Goal: Task Accomplishment & Management: Complete application form

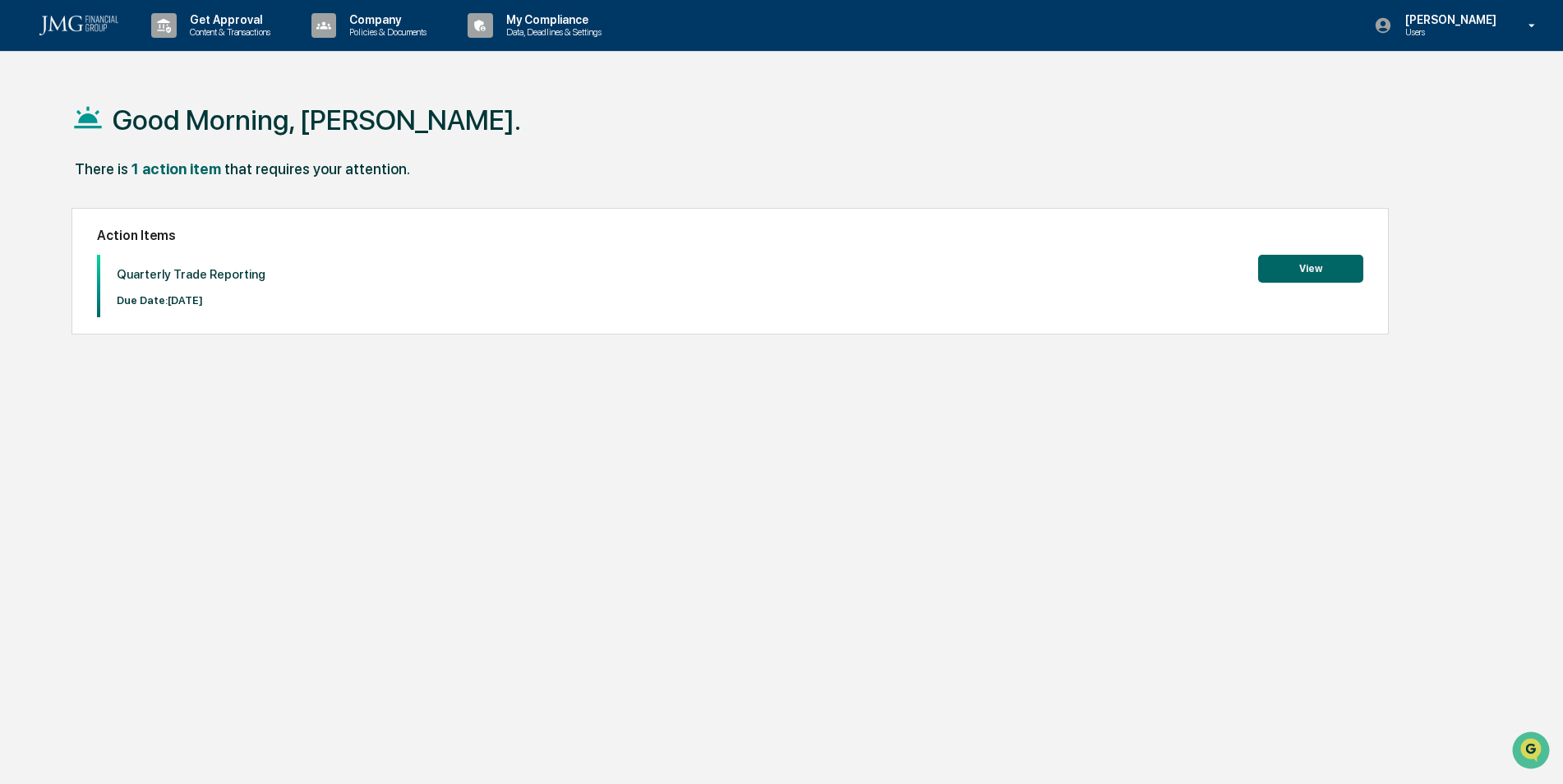
click at [1286, 278] on button "View" at bounding box center [1311, 268] width 106 height 28
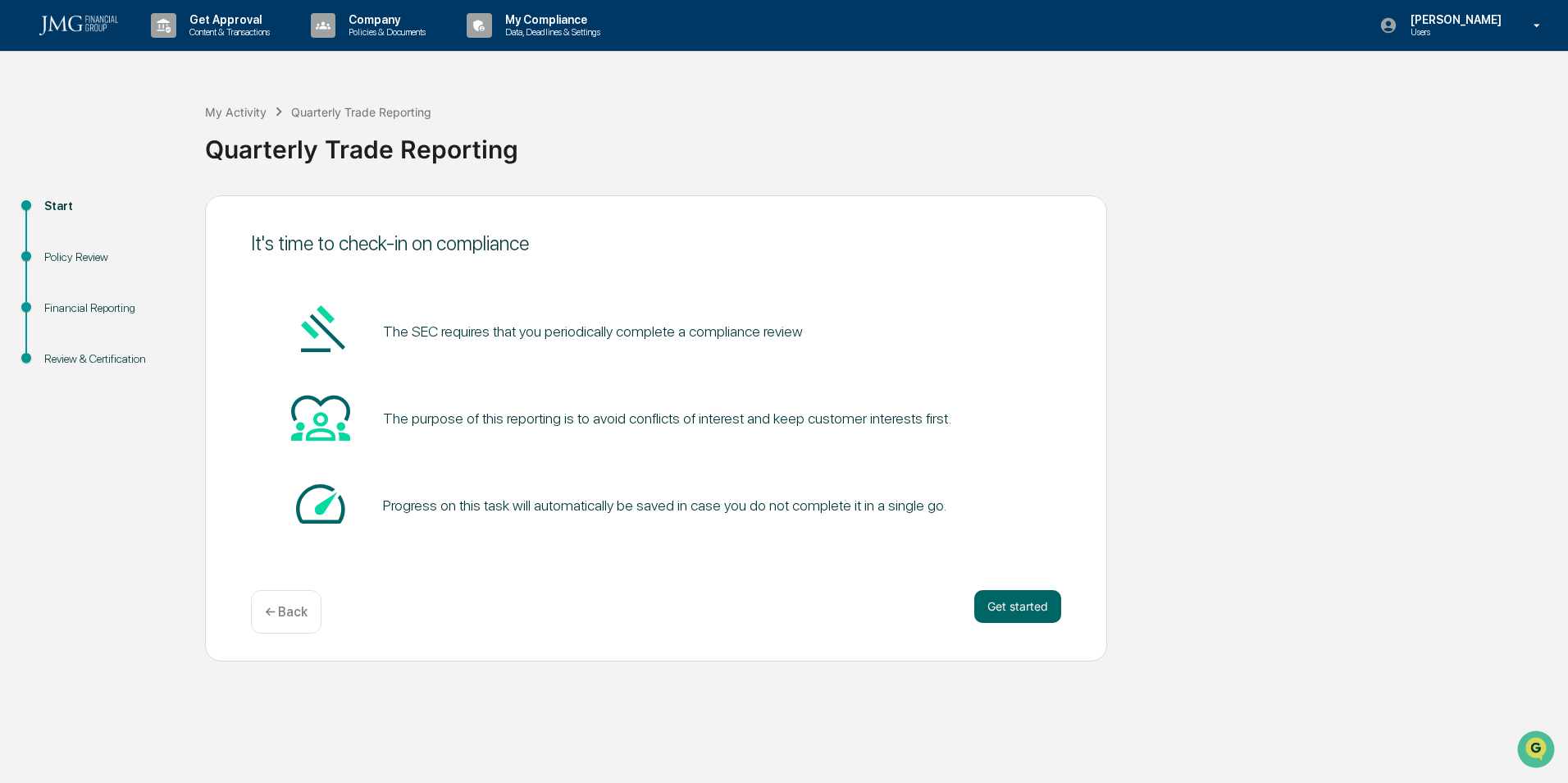
click at [1018, 610] on button "Get started" at bounding box center [1017, 606] width 87 height 33
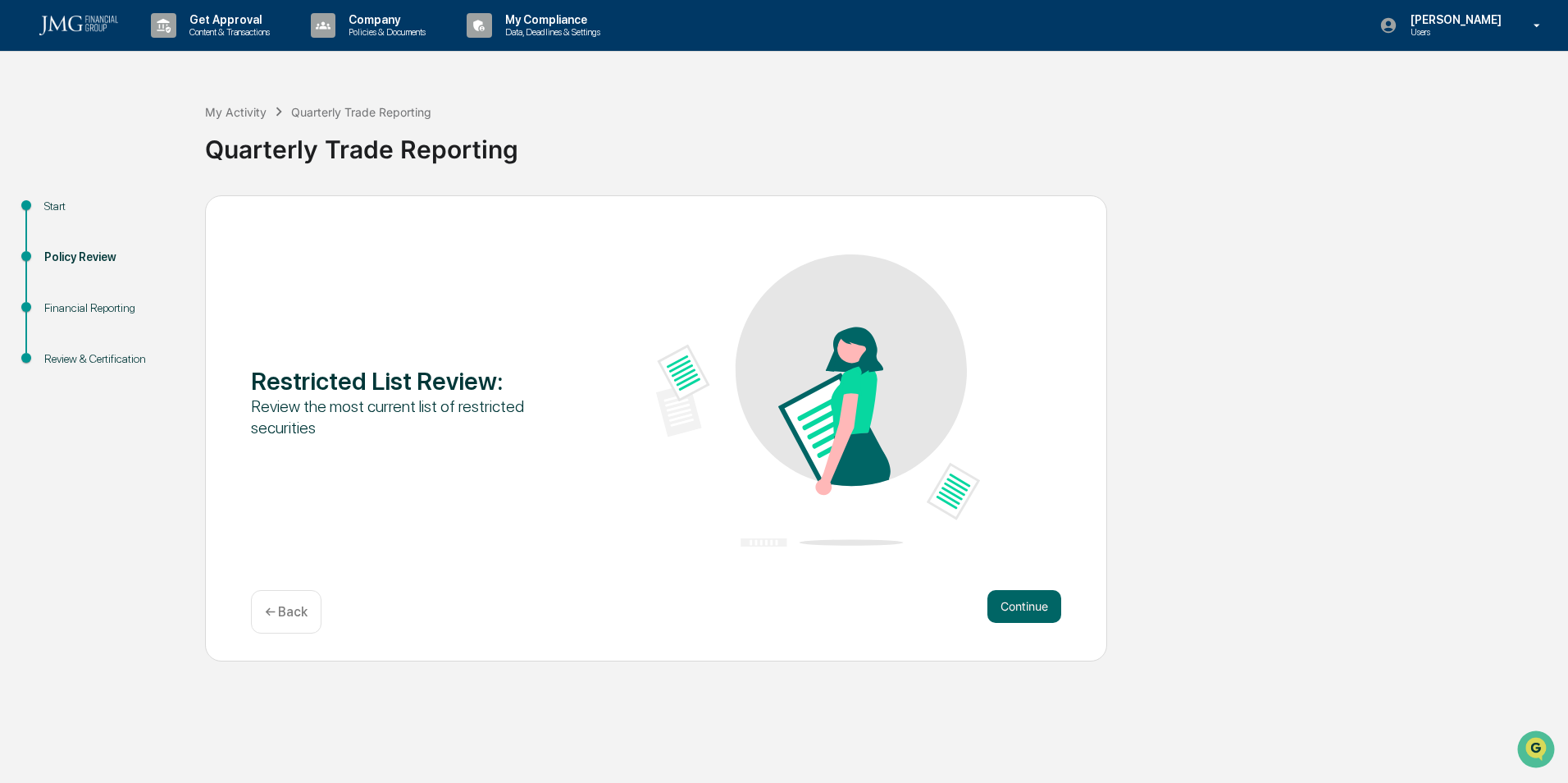
click at [1018, 610] on button "Continue" at bounding box center [1024, 606] width 74 height 33
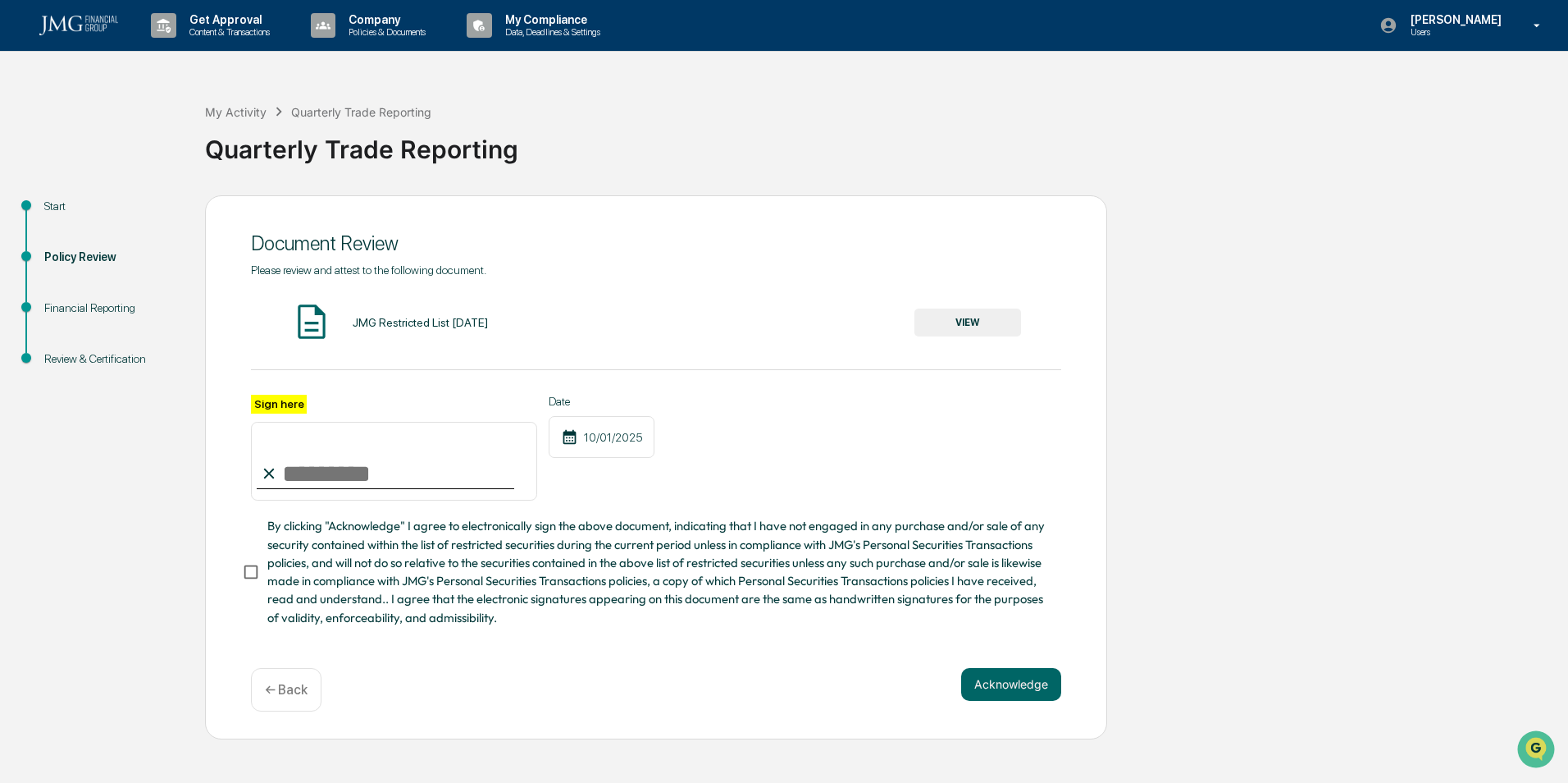
click at [303, 470] on input "Sign here" at bounding box center [394, 461] width 286 height 79
click at [273, 407] on label "Sign here" at bounding box center [279, 404] width 56 height 19
click at [273, 422] on input "Sign here" at bounding box center [394, 461] width 286 height 79
type input "**********"
click at [996, 690] on button "Acknowledge" at bounding box center [1011, 684] width 100 height 33
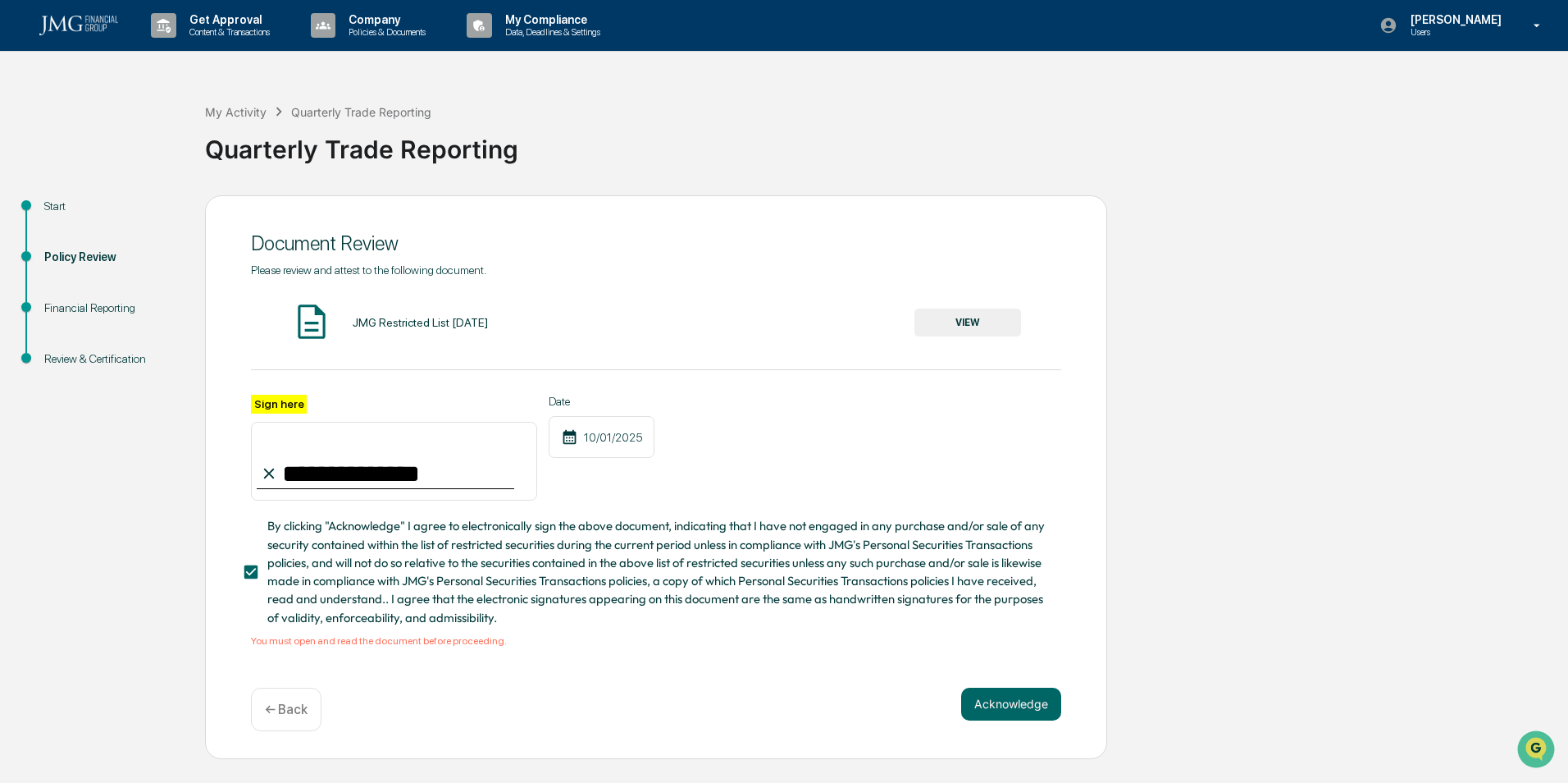
click at [952, 328] on button "VIEW" at bounding box center [966, 322] width 106 height 28
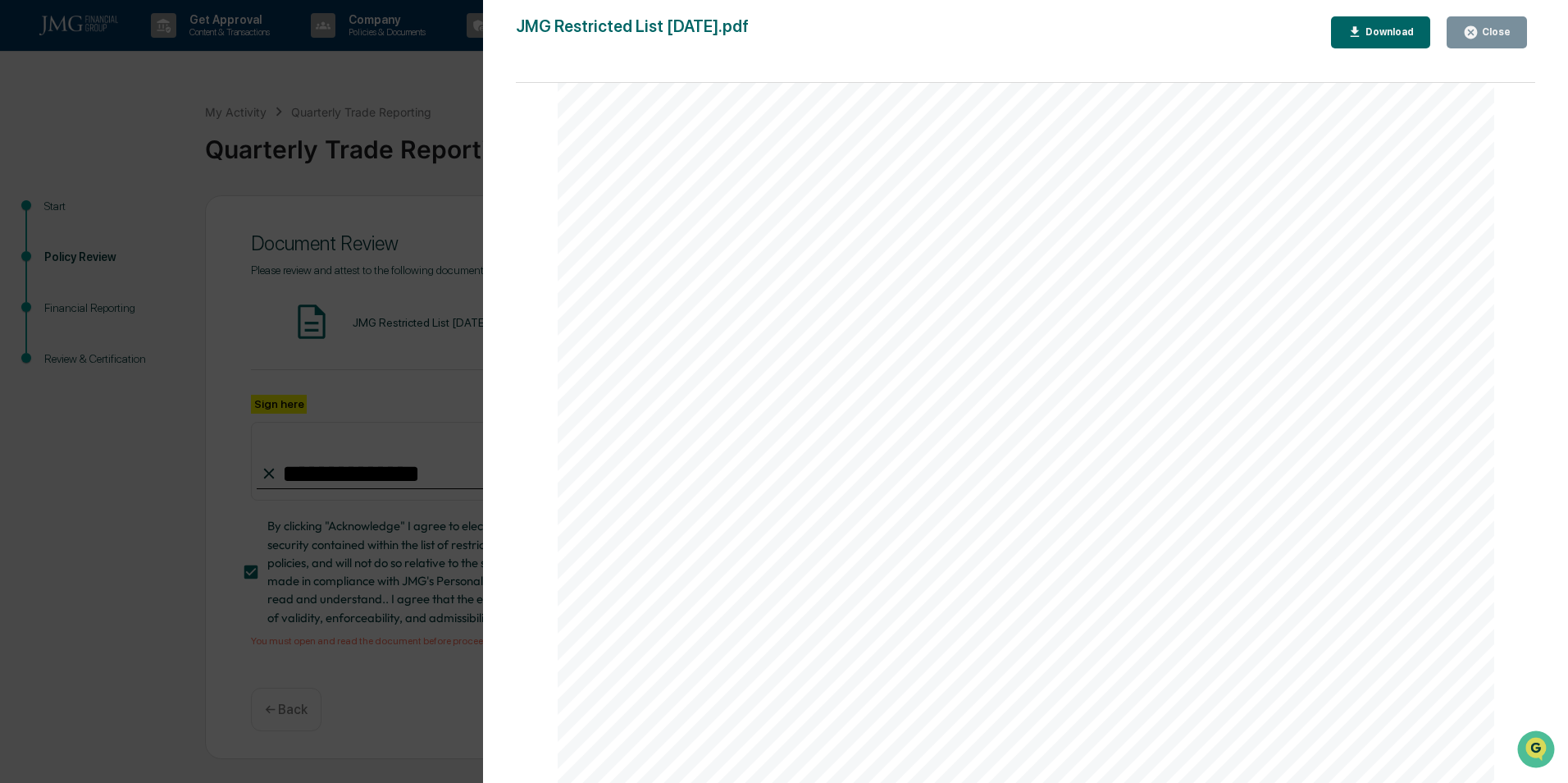
scroll to position [3083, 0]
click at [1502, 36] on div "Close" at bounding box center [1493, 32] width 32 height 12
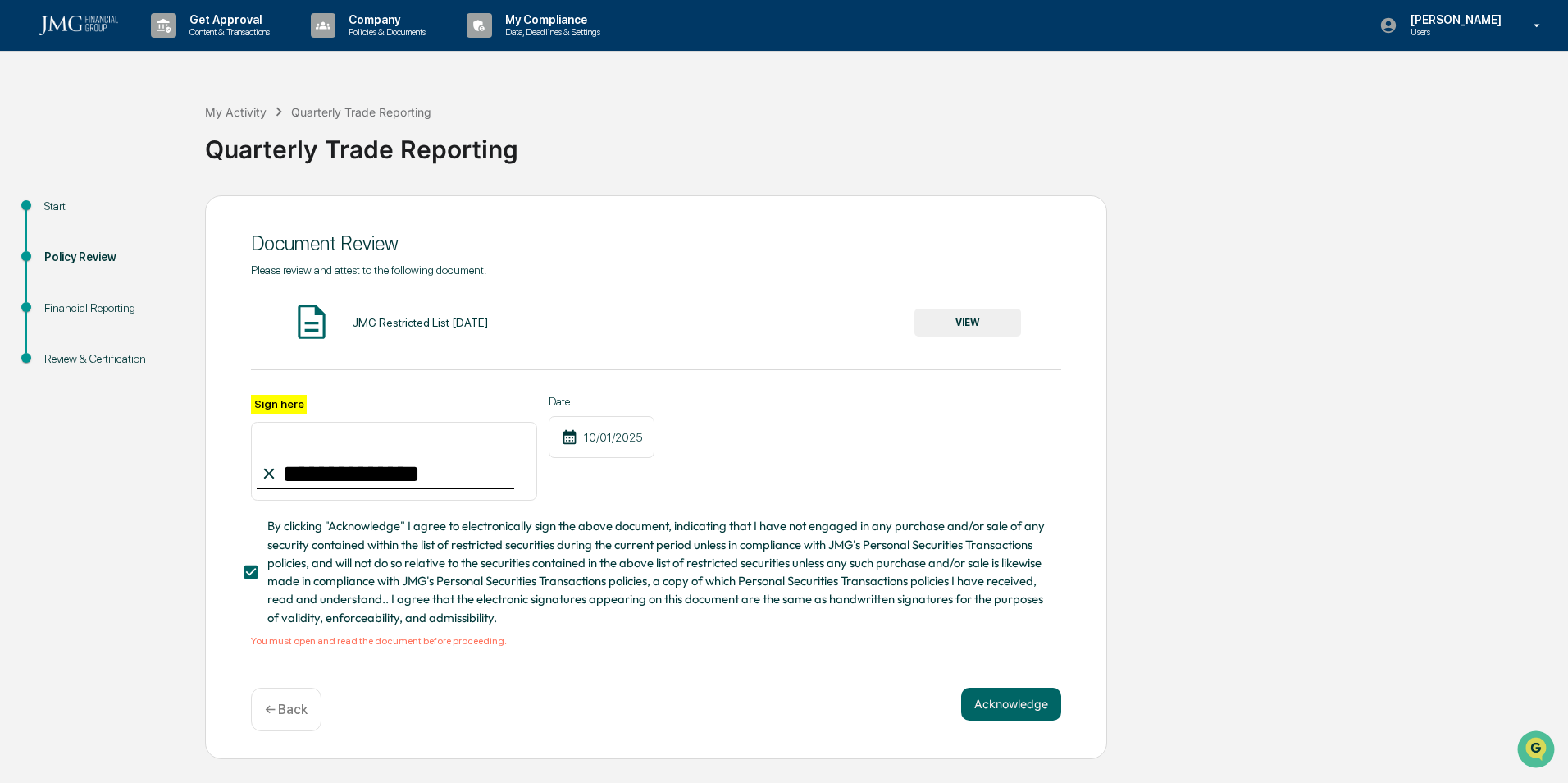
click at [1018, 709] on button "Acknowledge" at bounding box center [1011, 703] width 100 height 33
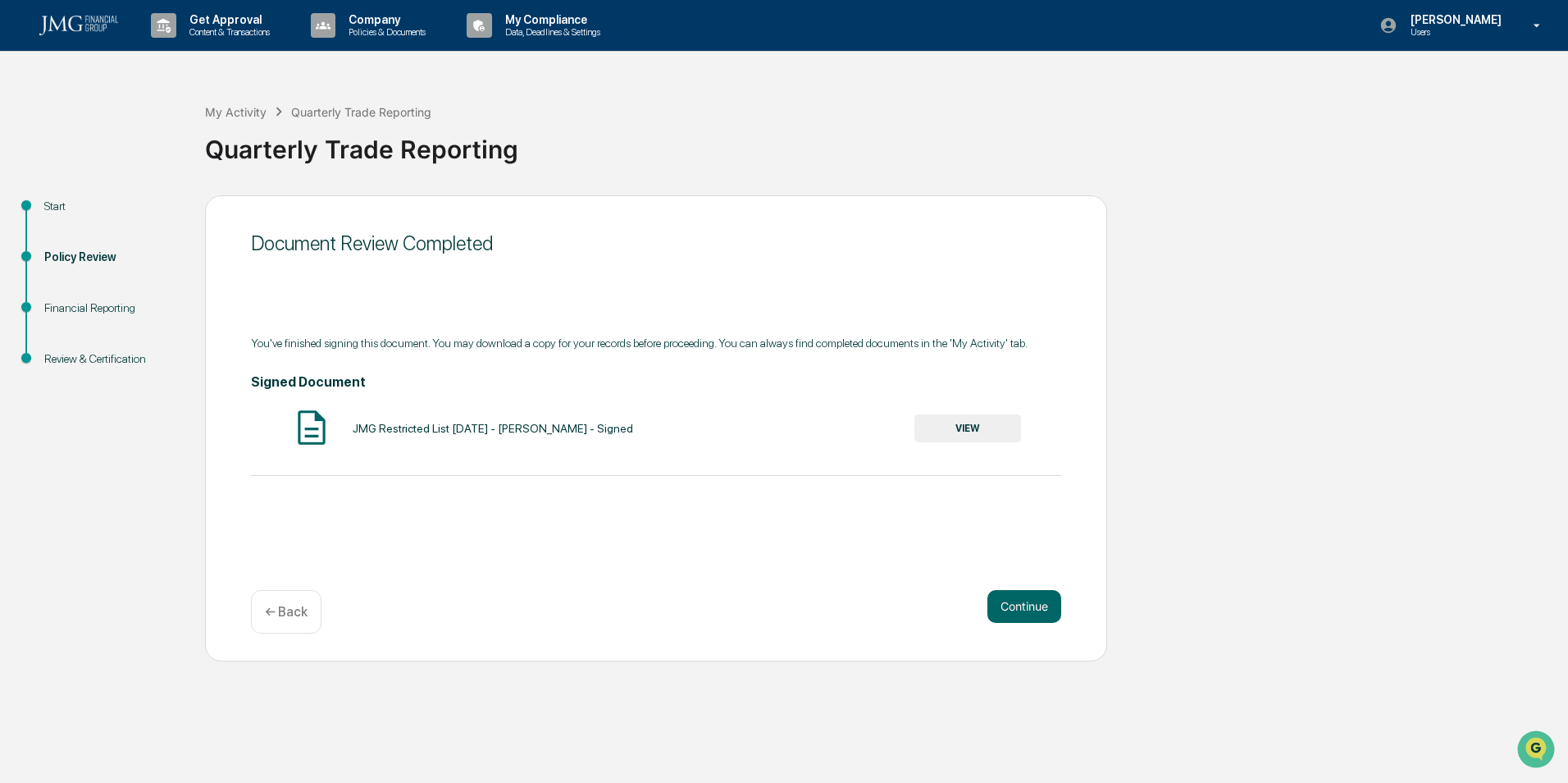
click at [1023, 607] on button "Continue" at bounding box center [1024, 606] width 74 height 33
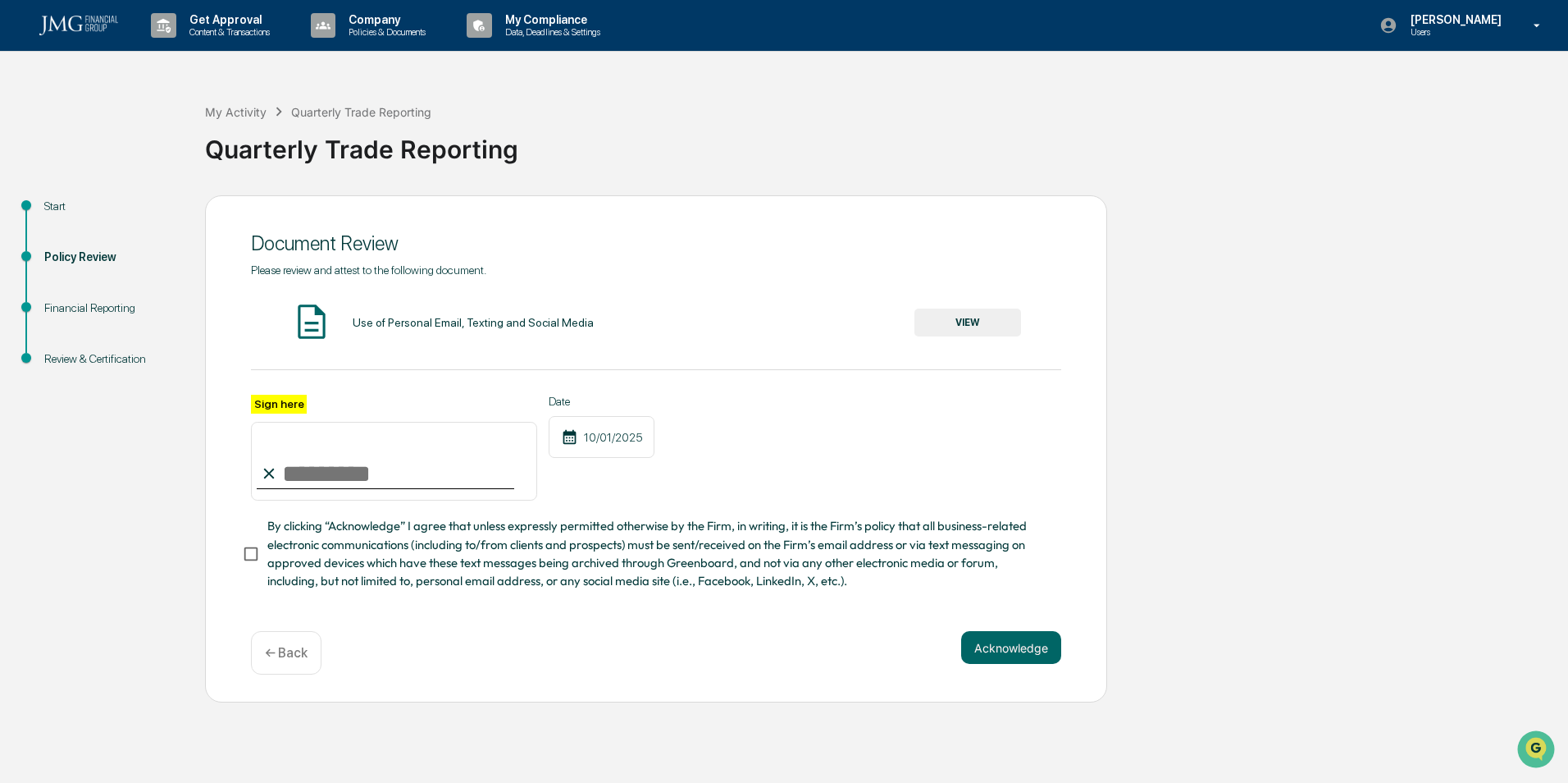
click at [425, 469] on input "Sign here" at bounding box center [394, 461] width 286 height 79
click at [981, 316] on button "VIEW" at bounding box center [966, 322] width 106 height 28
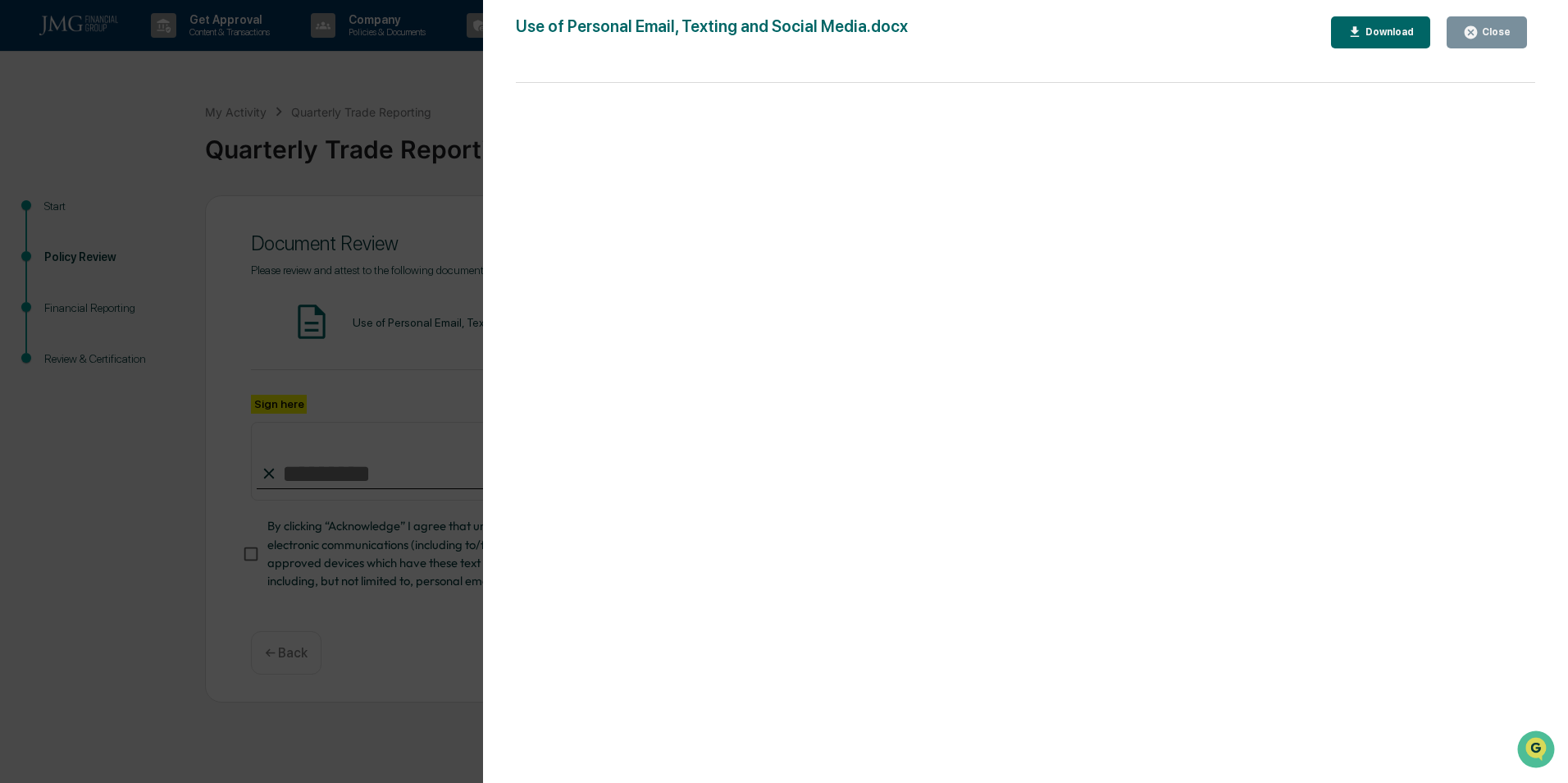
click at [1493, 40] on button "Close" at bounding box center [1487, 32] width 80 height 32
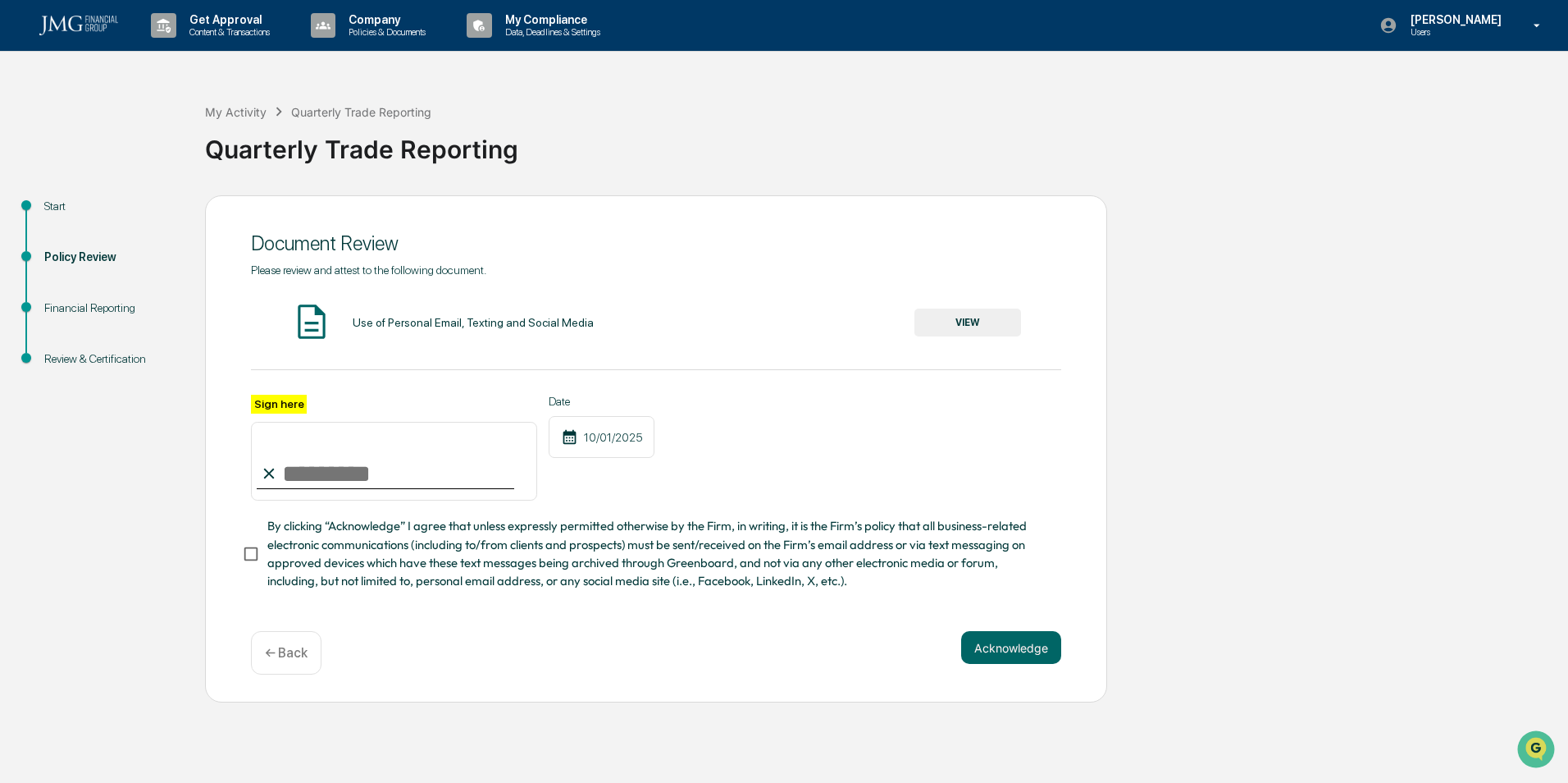
click at [329, 478] on input "Sign here" at bounding box center [394, 461] width 286 height 79
type input "**********"
click at [1026, 658] on button "Acknowledge" at bounding box center [1011, 647] width 100 height 33
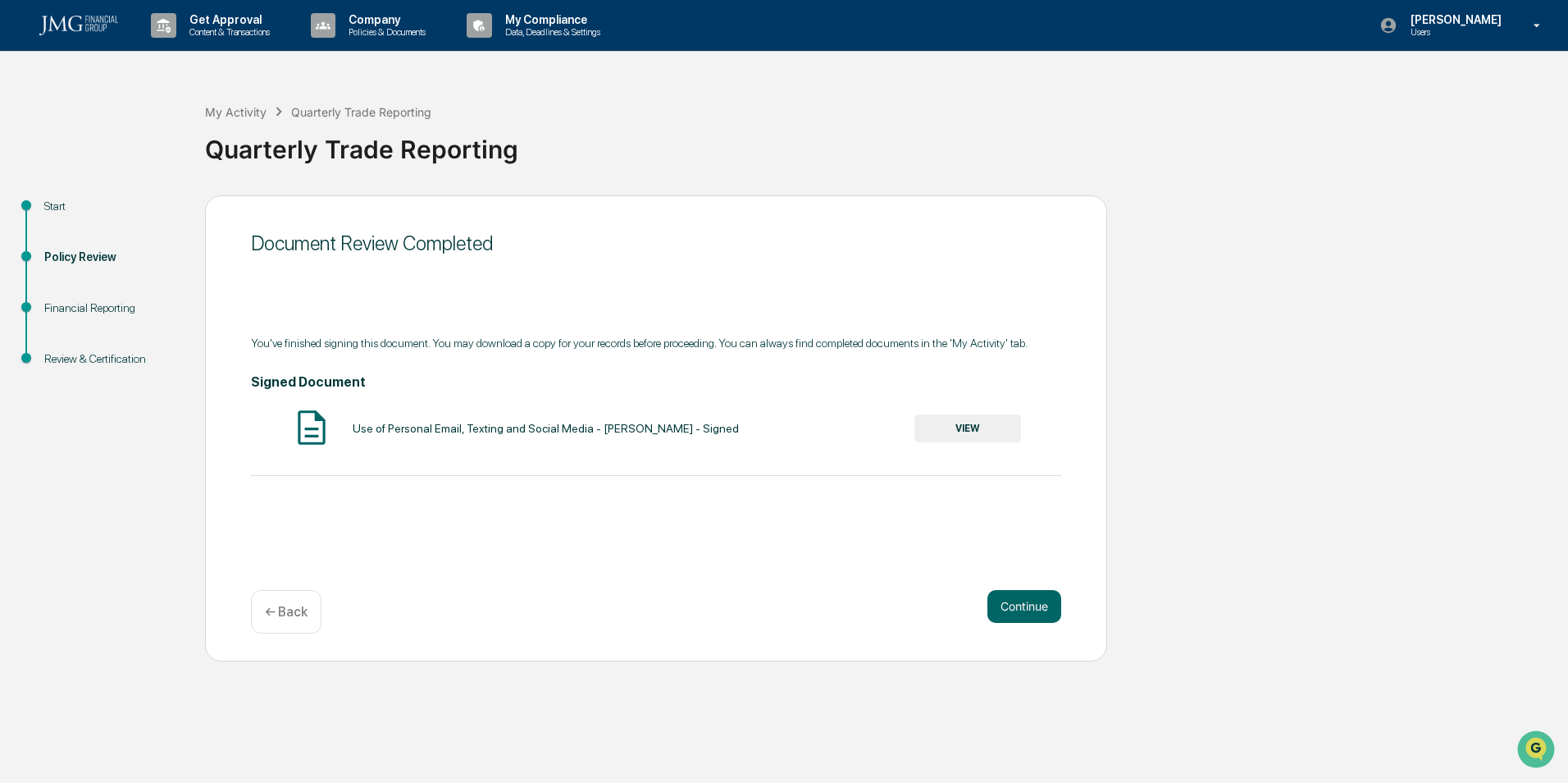
click at [959, 428] on button "VIEW" at bounding box center [966, 427] width 106 height 28
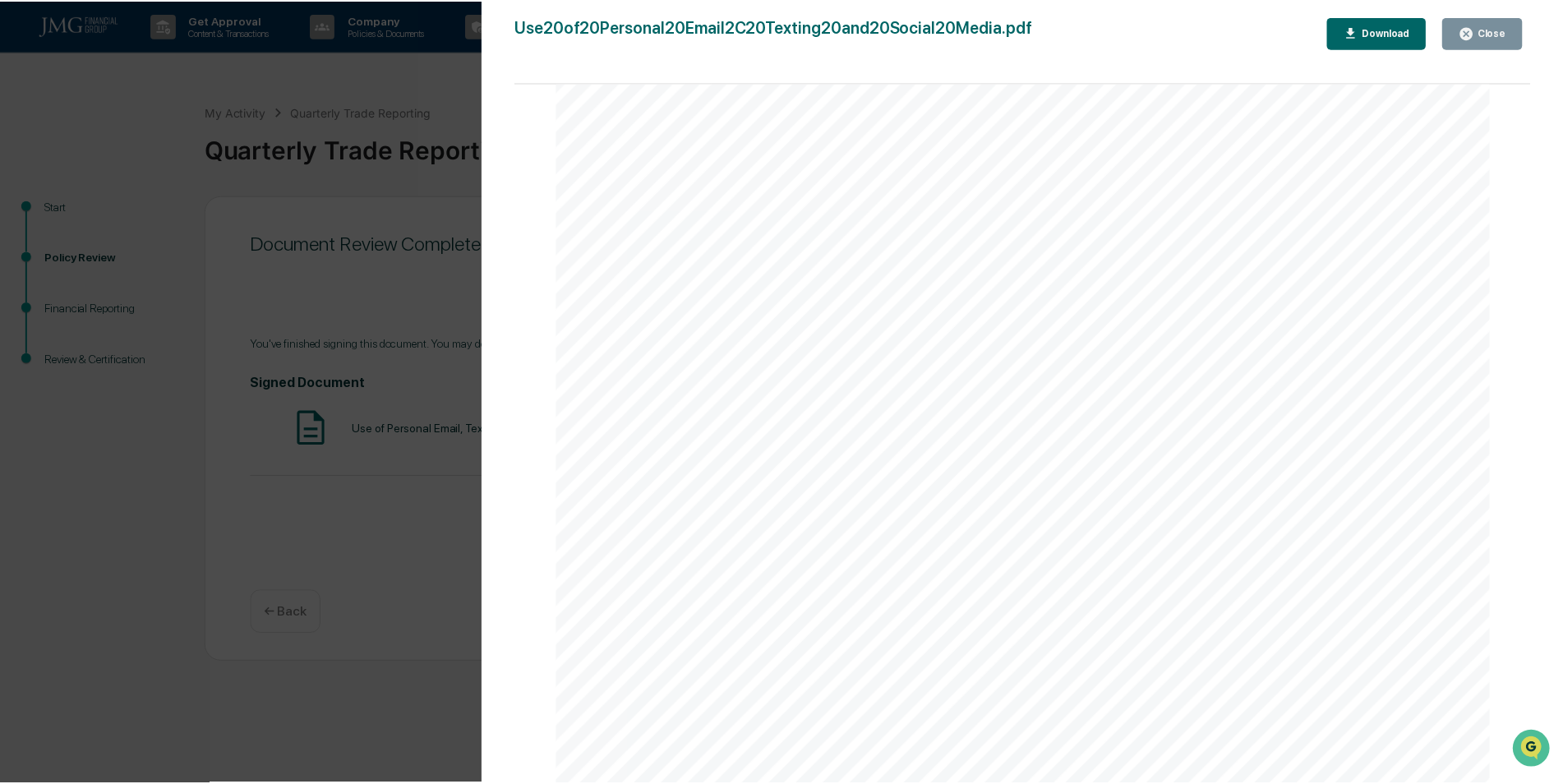
scroll to position [4698, 0]
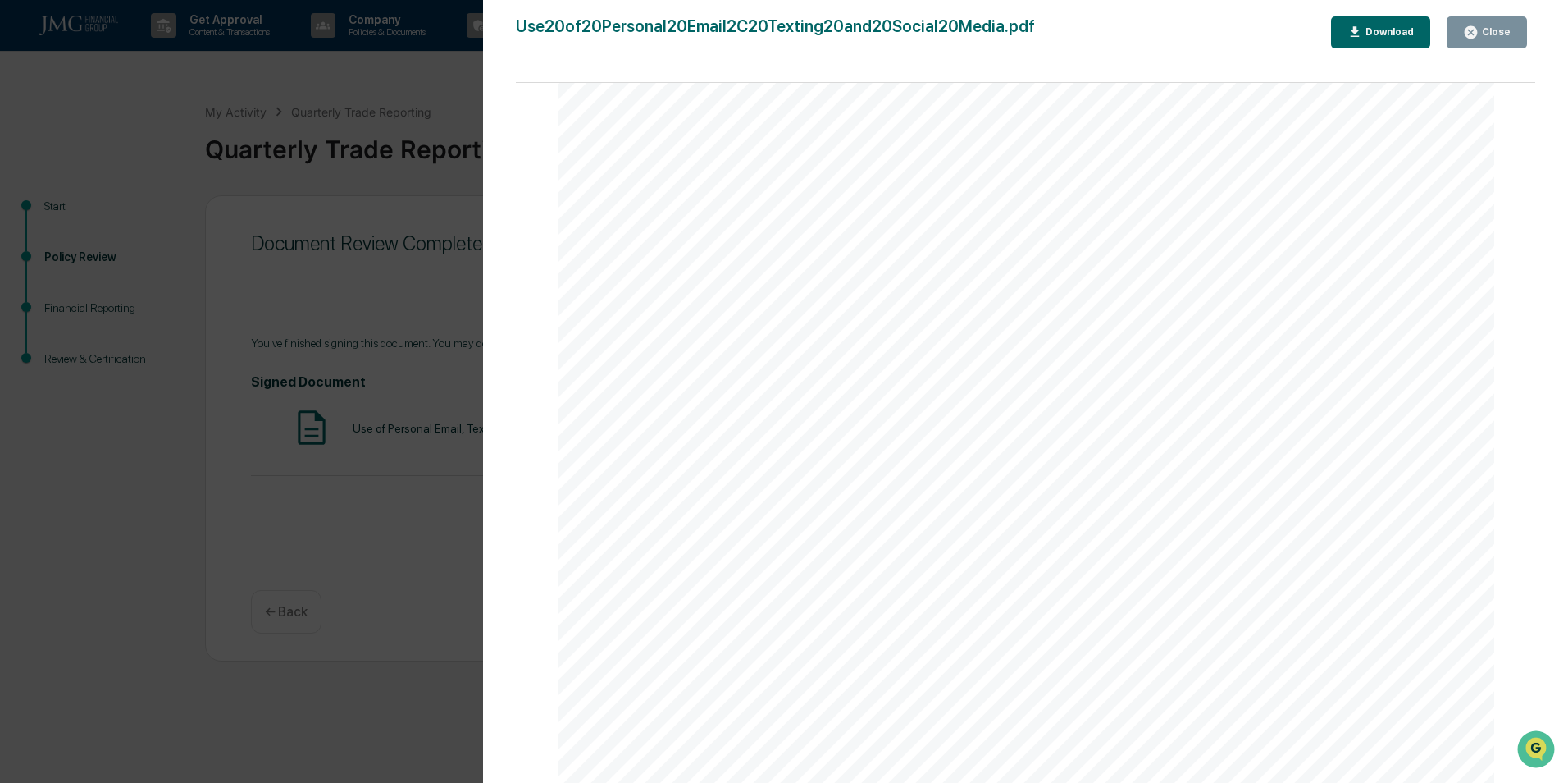
click at [1506, 29] on div "Close" at bounding box center [1493, 32] width 32 height 12
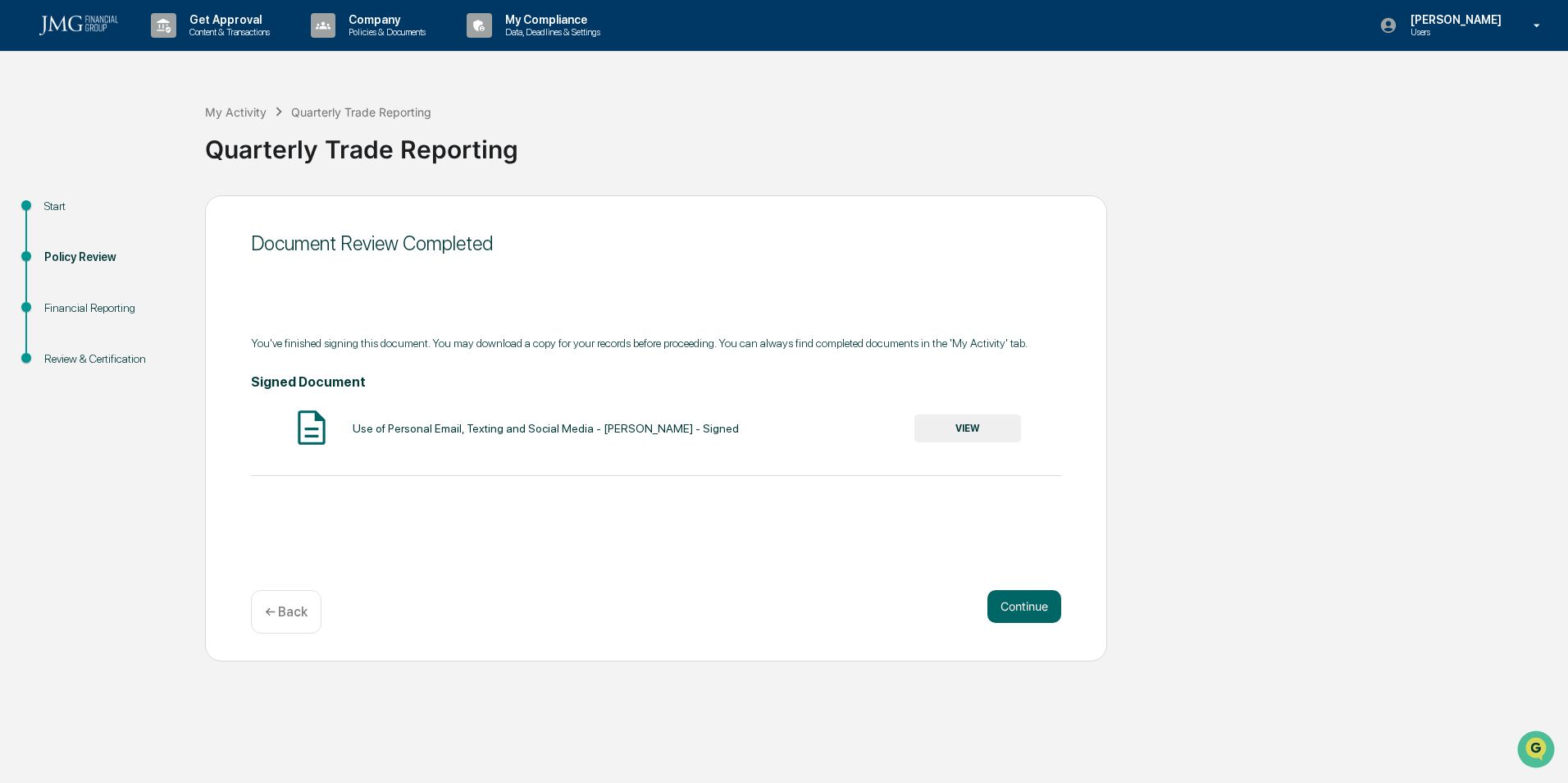
click at [1015, 610] on button "Continue" at bounding box center [1024, 606] width 74 height 33
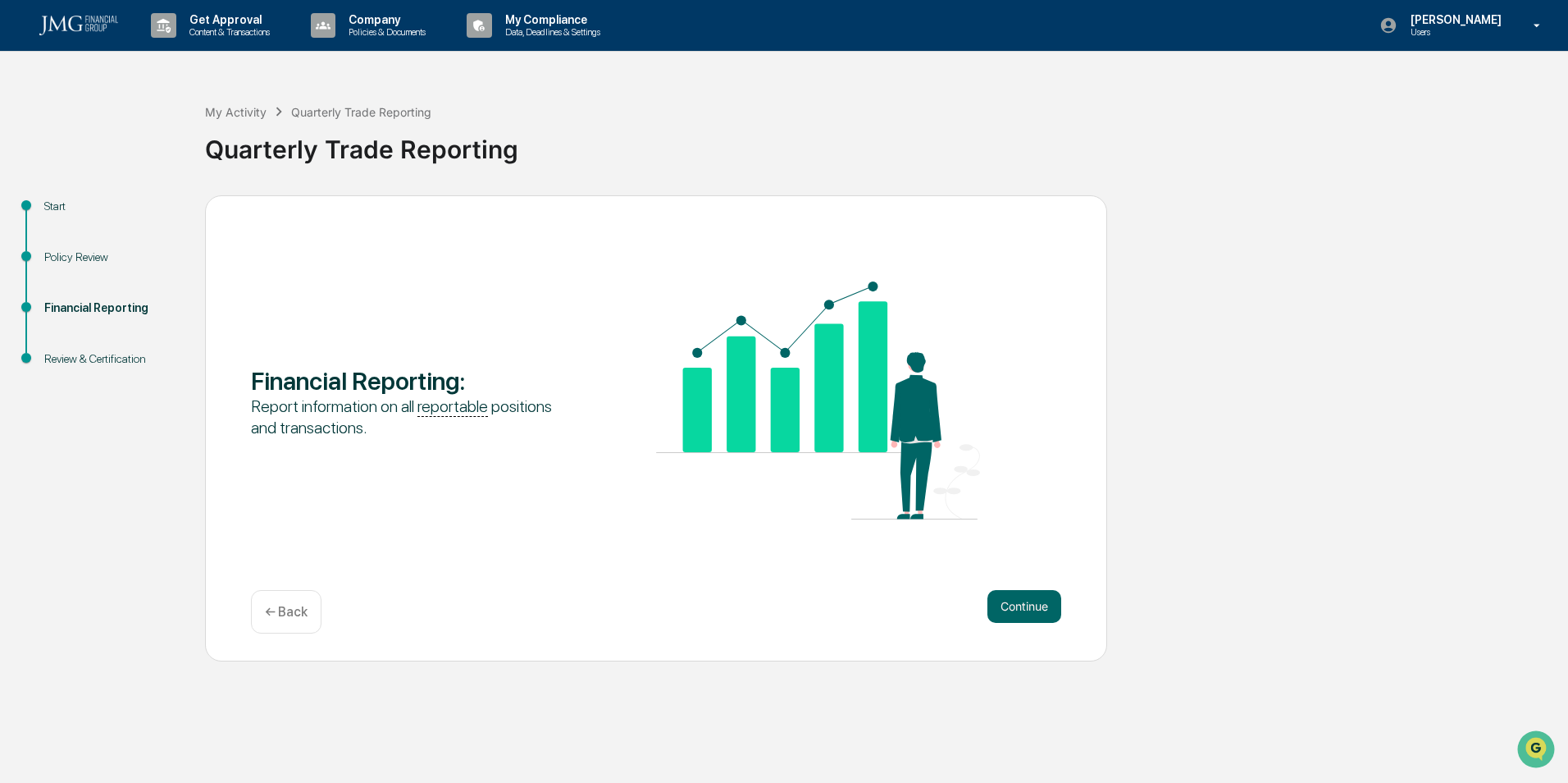
click at [1034, 612] on button "Continue" at bounding box center [1024, 606] width 74 height 33
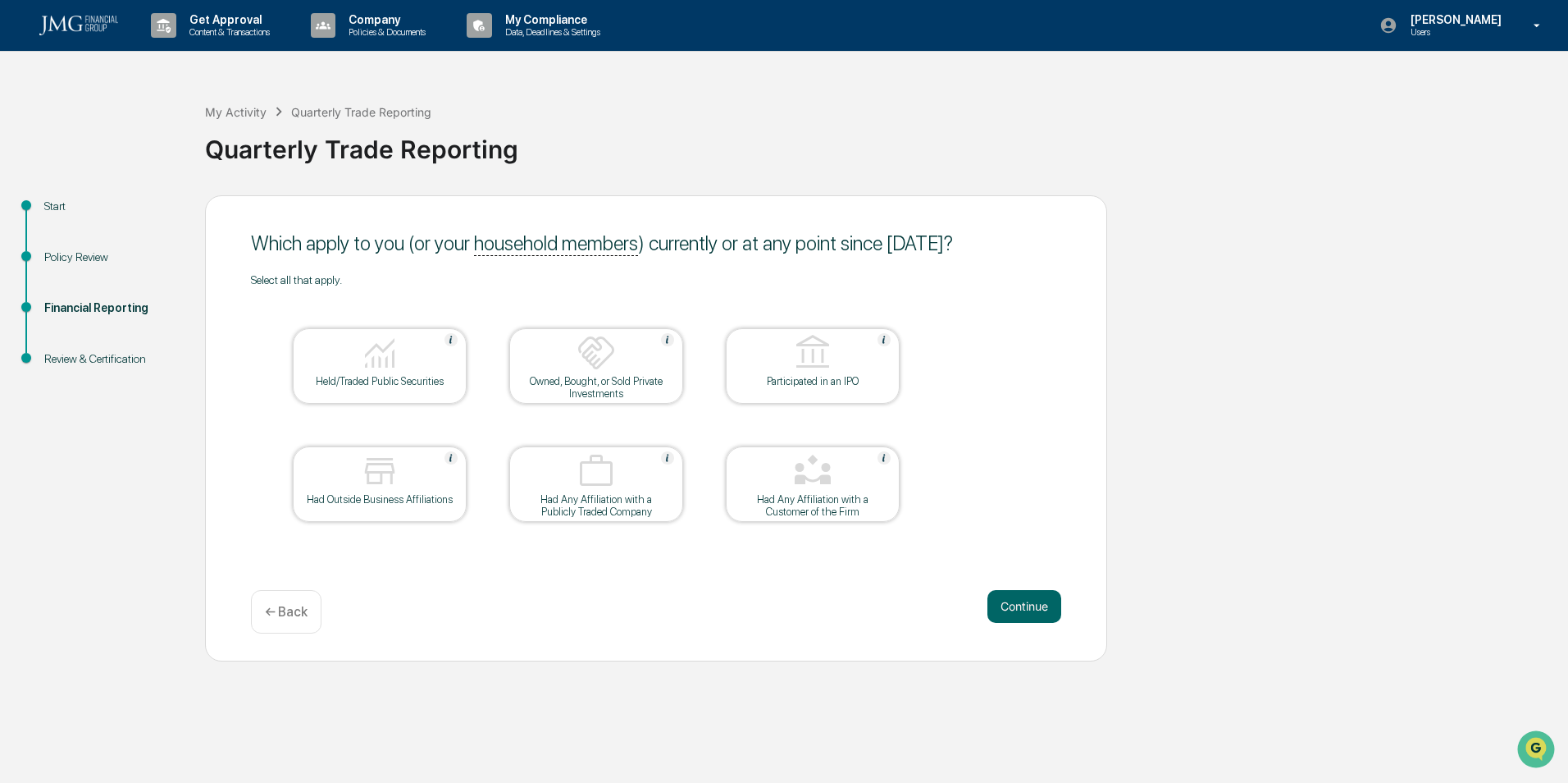
click at [374, 382] on div "Held/Traded Public Securities" at bounding box center [379, 380] width 148 height 12
click at [1047, 607] on button "Continue" at bounding box center [1024, 606] width 74 height 33
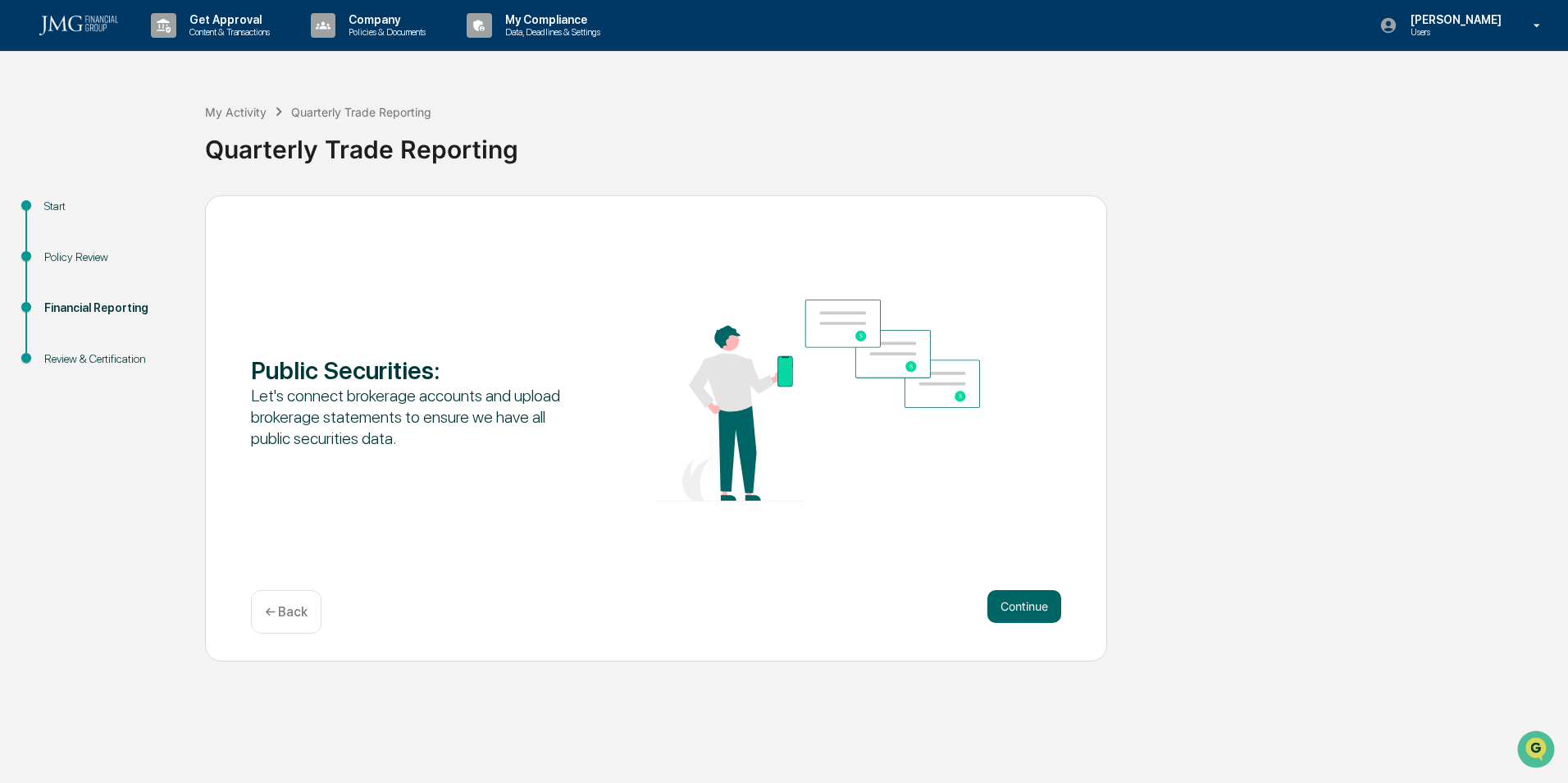
click at [1047, 607] on button "Continue" at bounding box center [1024, 606] width 74 height 33
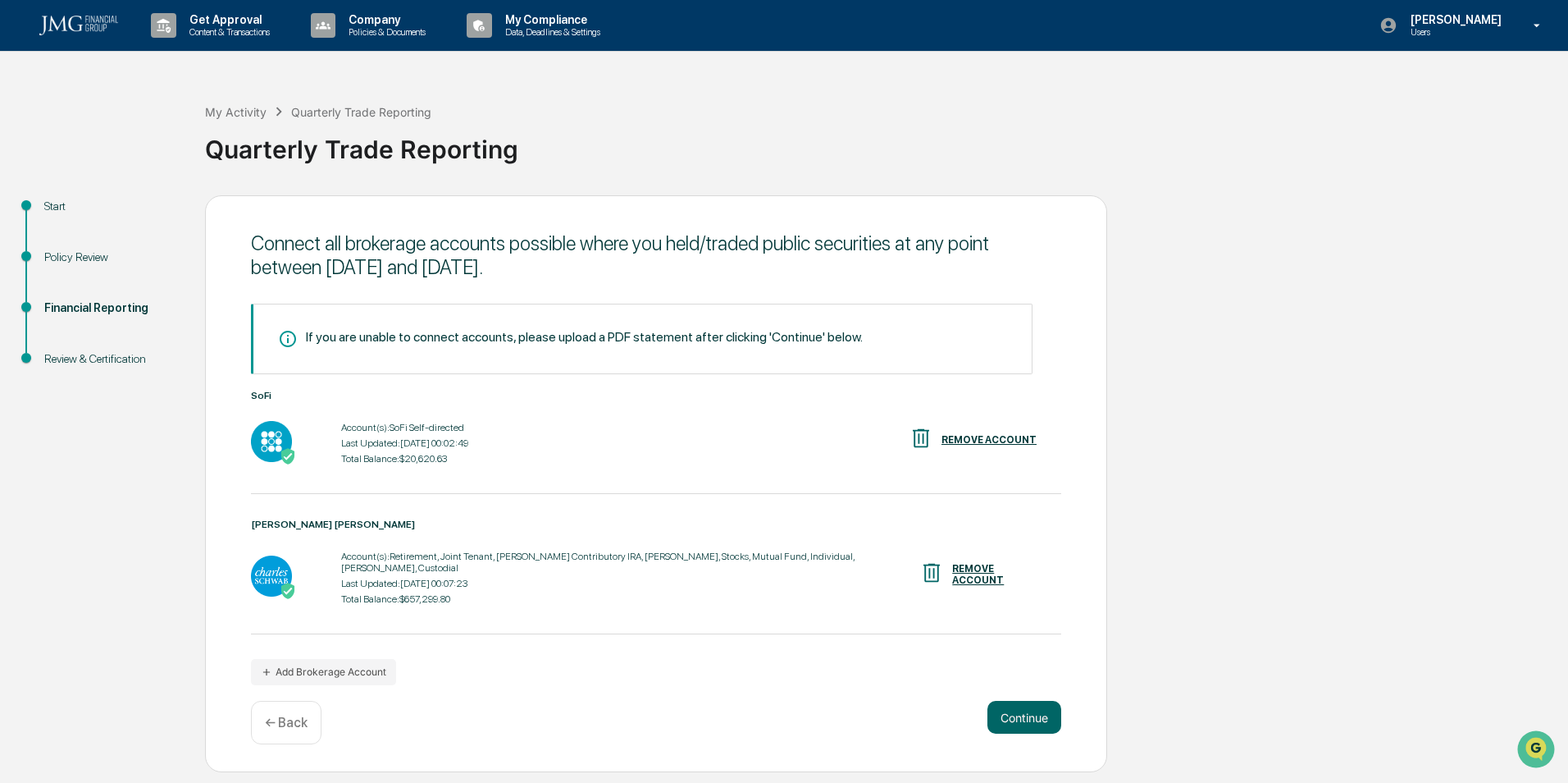
click at [1034, 716] on button "Continue" at bounding box center [1024, 717] width 74 height 33
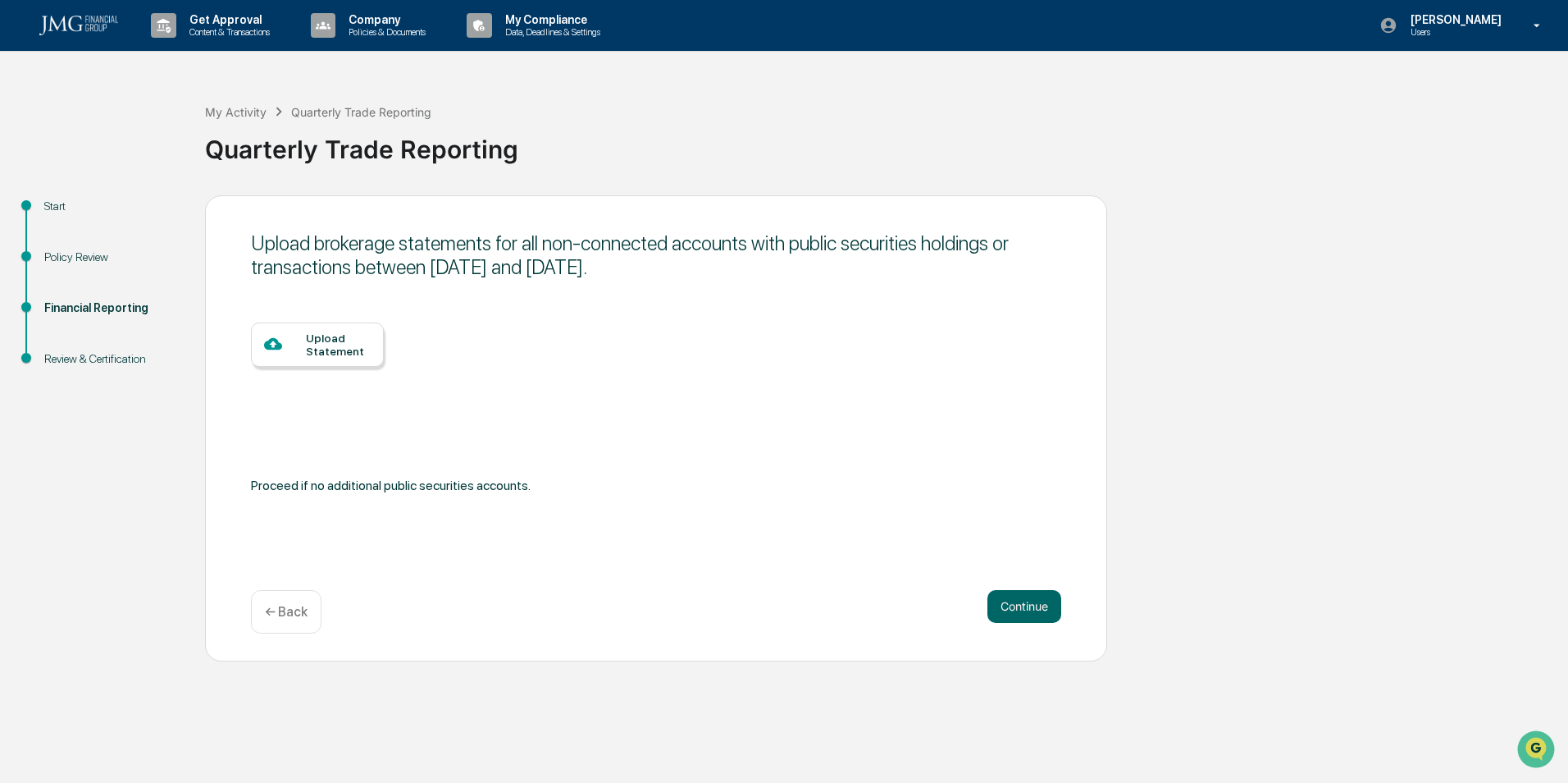
click at [333, 356] on div "Upload Statement" at bounding box center [338, 344] width 65 height 26
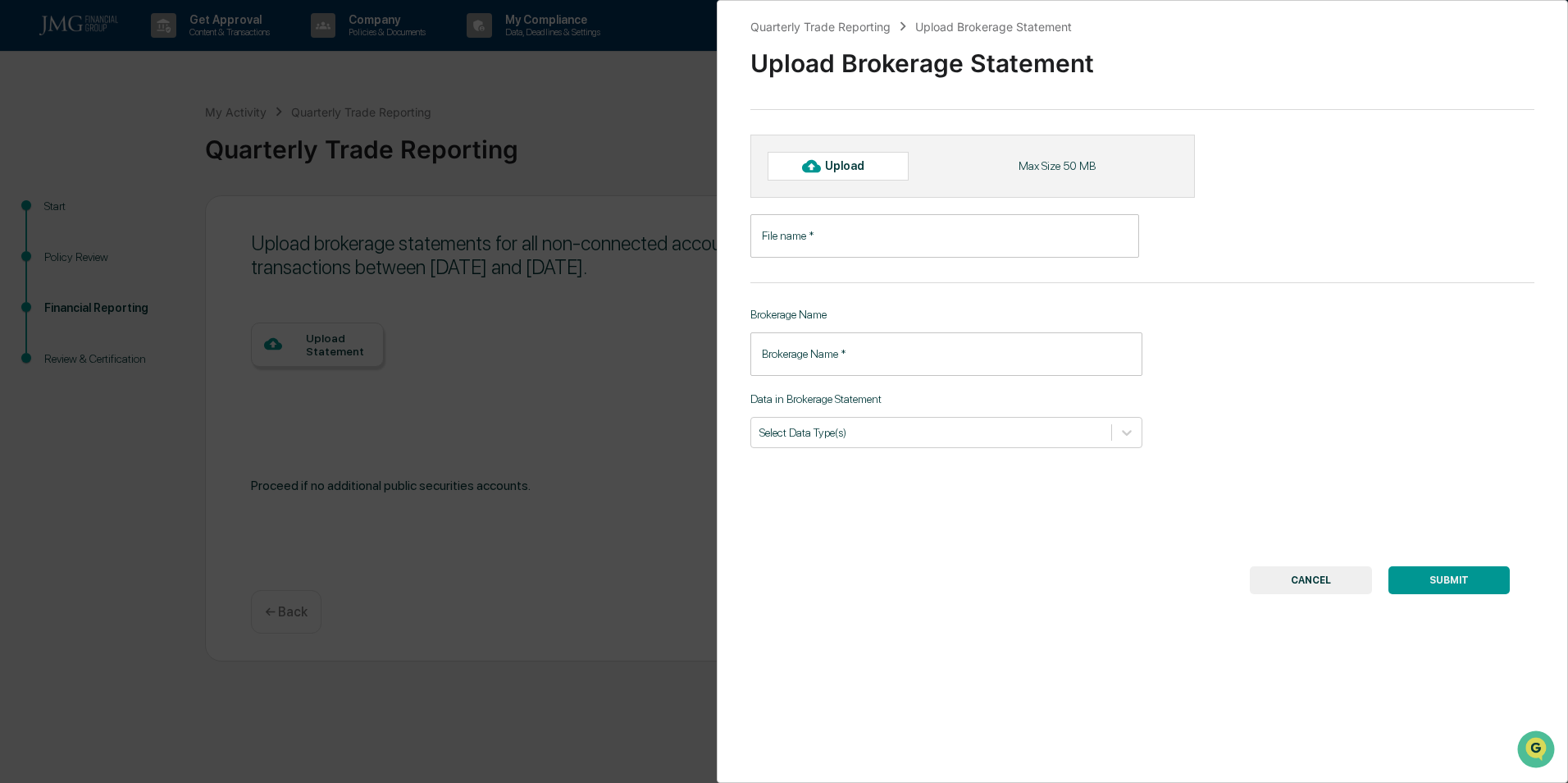
click at [1341, 592] on button "CANCEL" at bounding box center [1310, 580] width 123 height 28
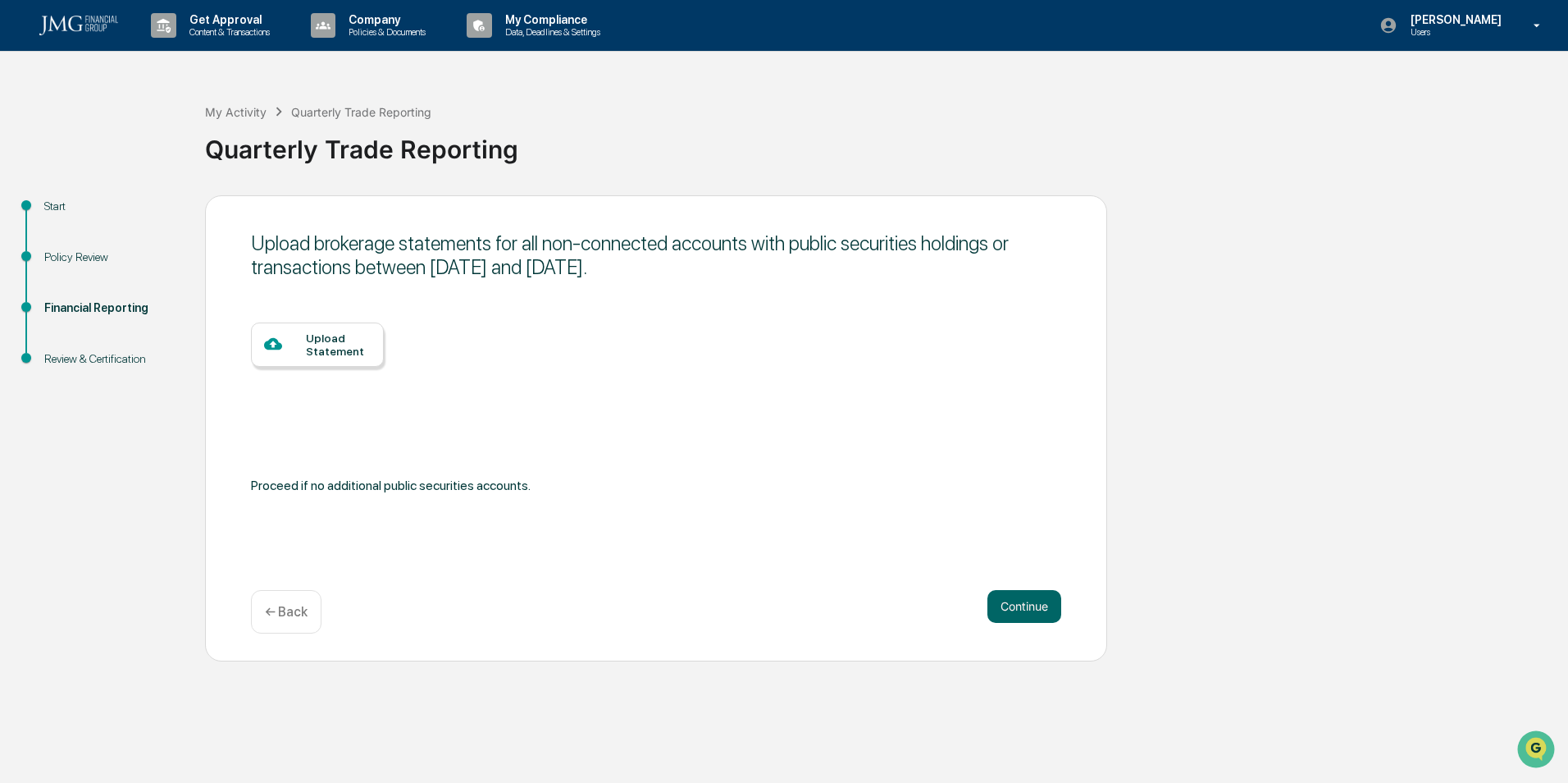
click at [293, 613] on p "← Back" at bounding box center [285, 611] width 43 height 15
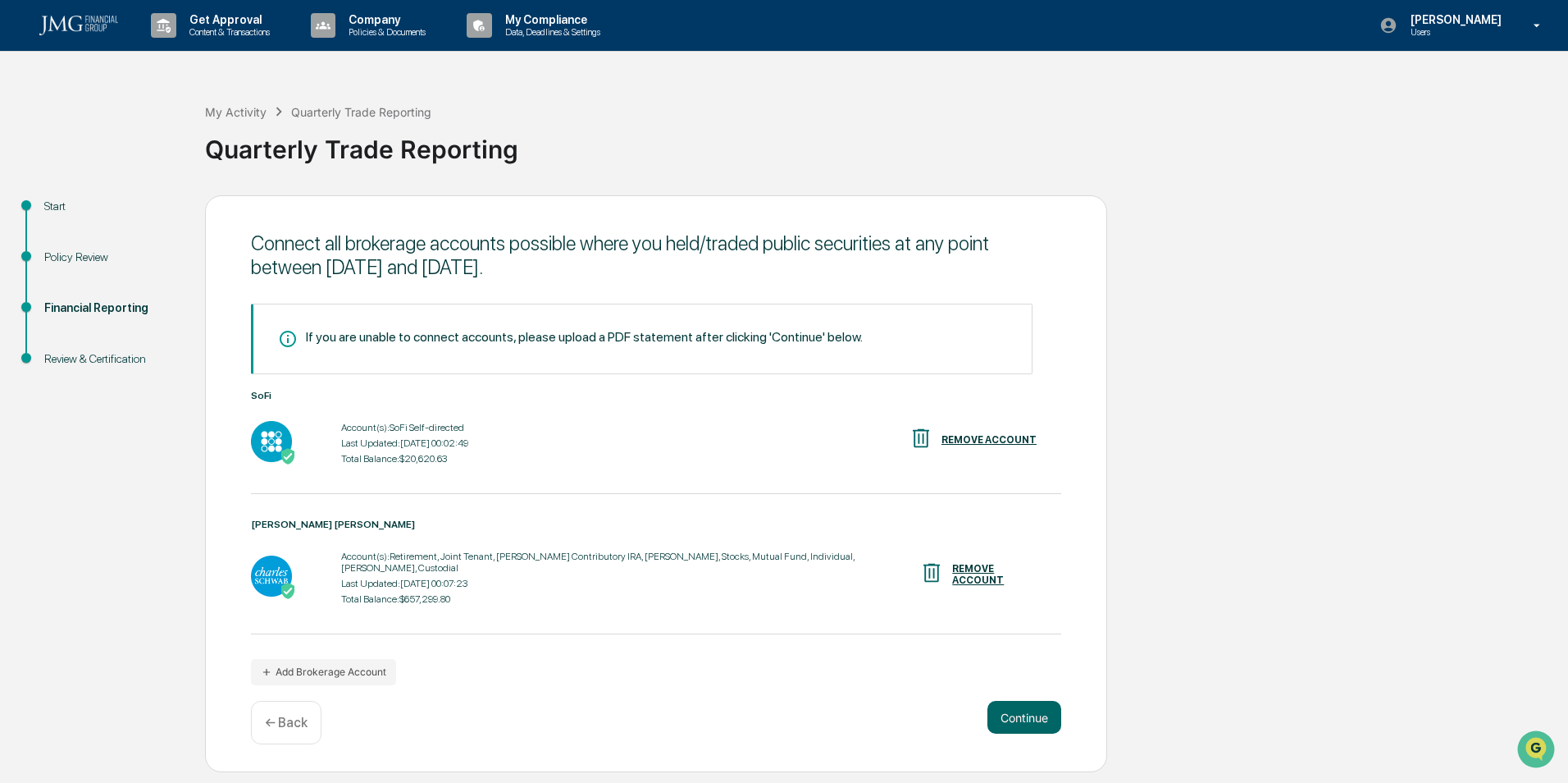
click at [1027, 705] on button "Continue" at bounding box center [1024, 717] width 74 height 33
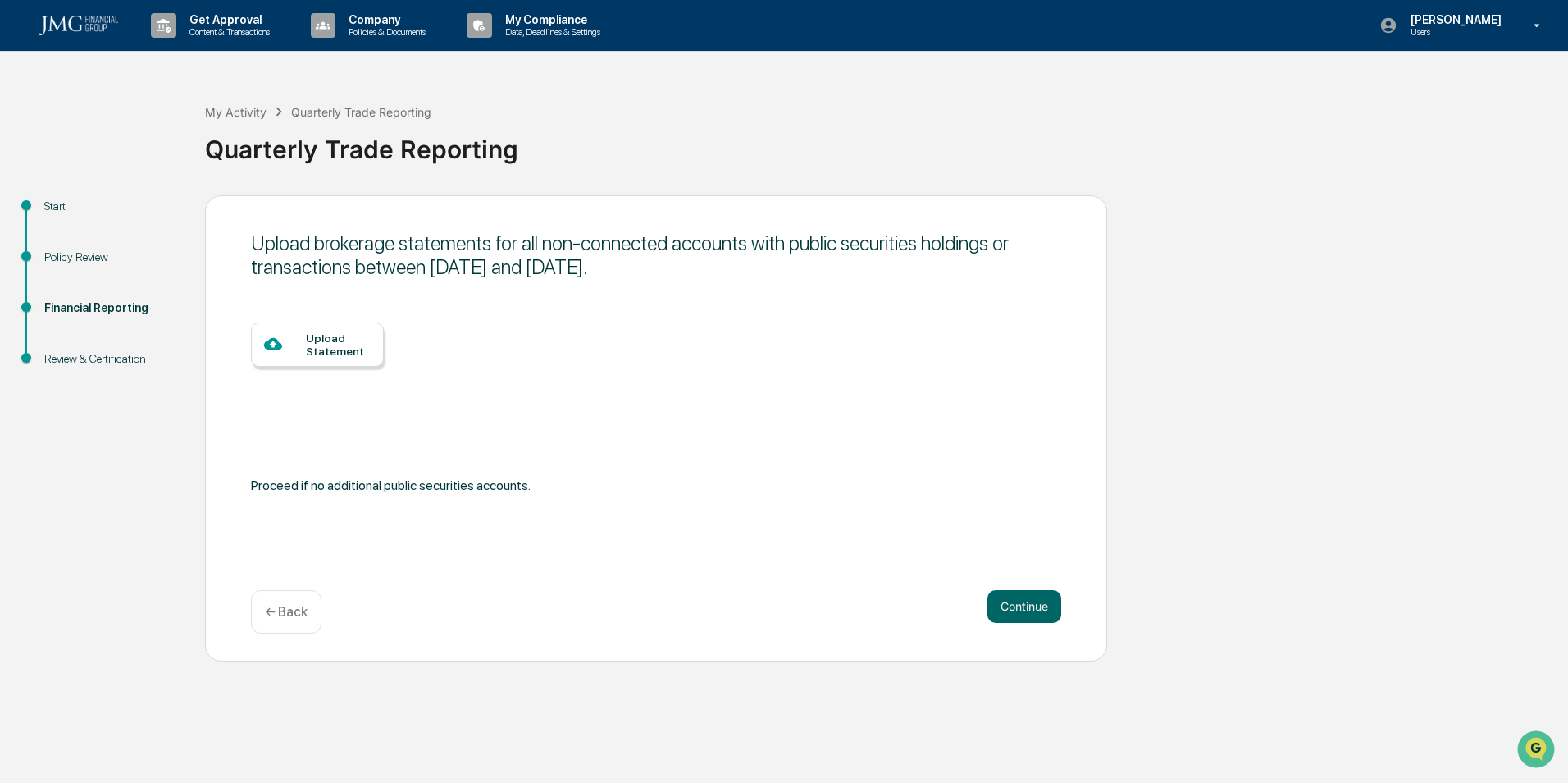
click at [1016, 620] on button "Continue" at bounding box center [1024, 606] width 74 height 33
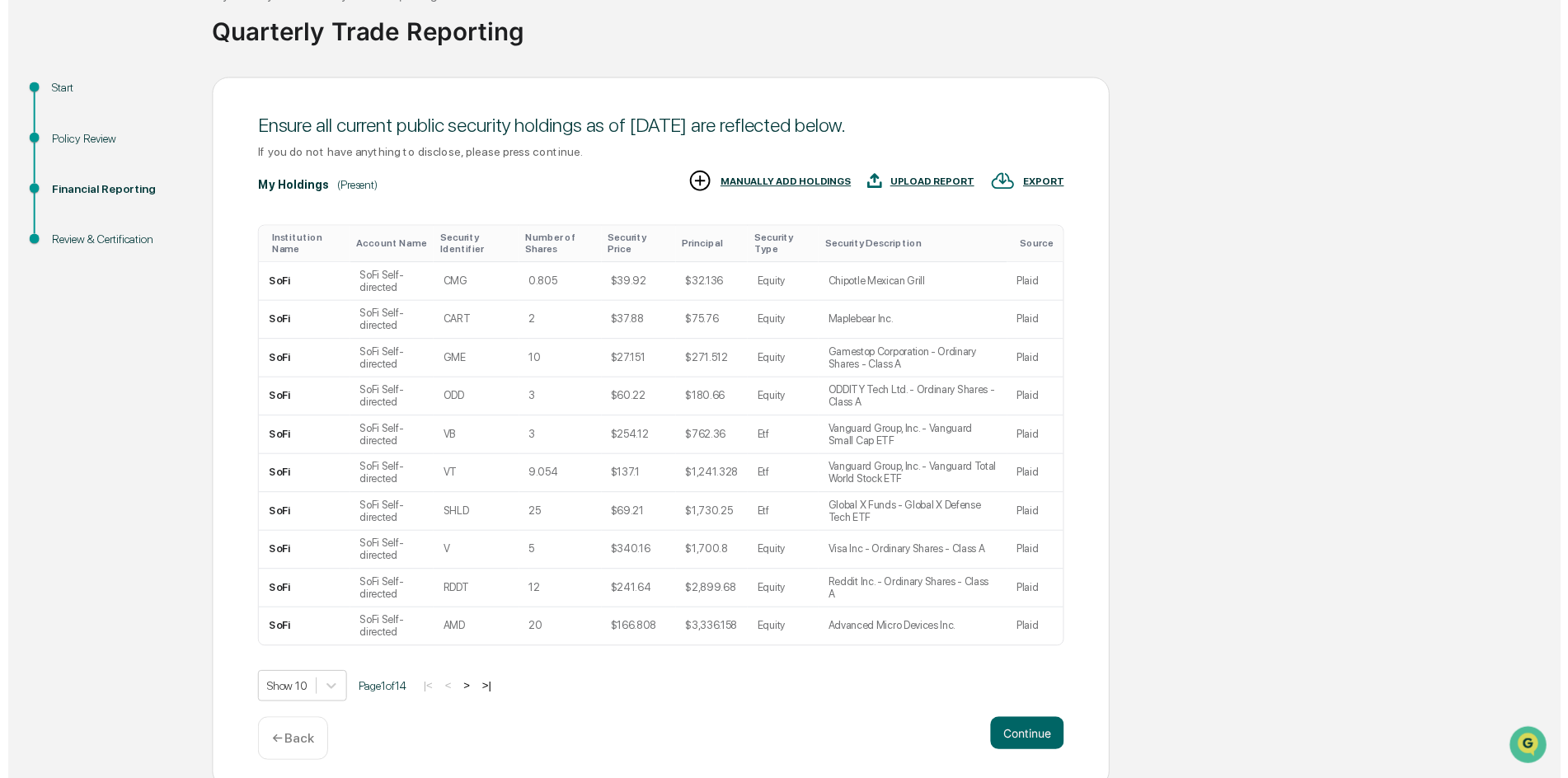
scroll to position [128, 0]
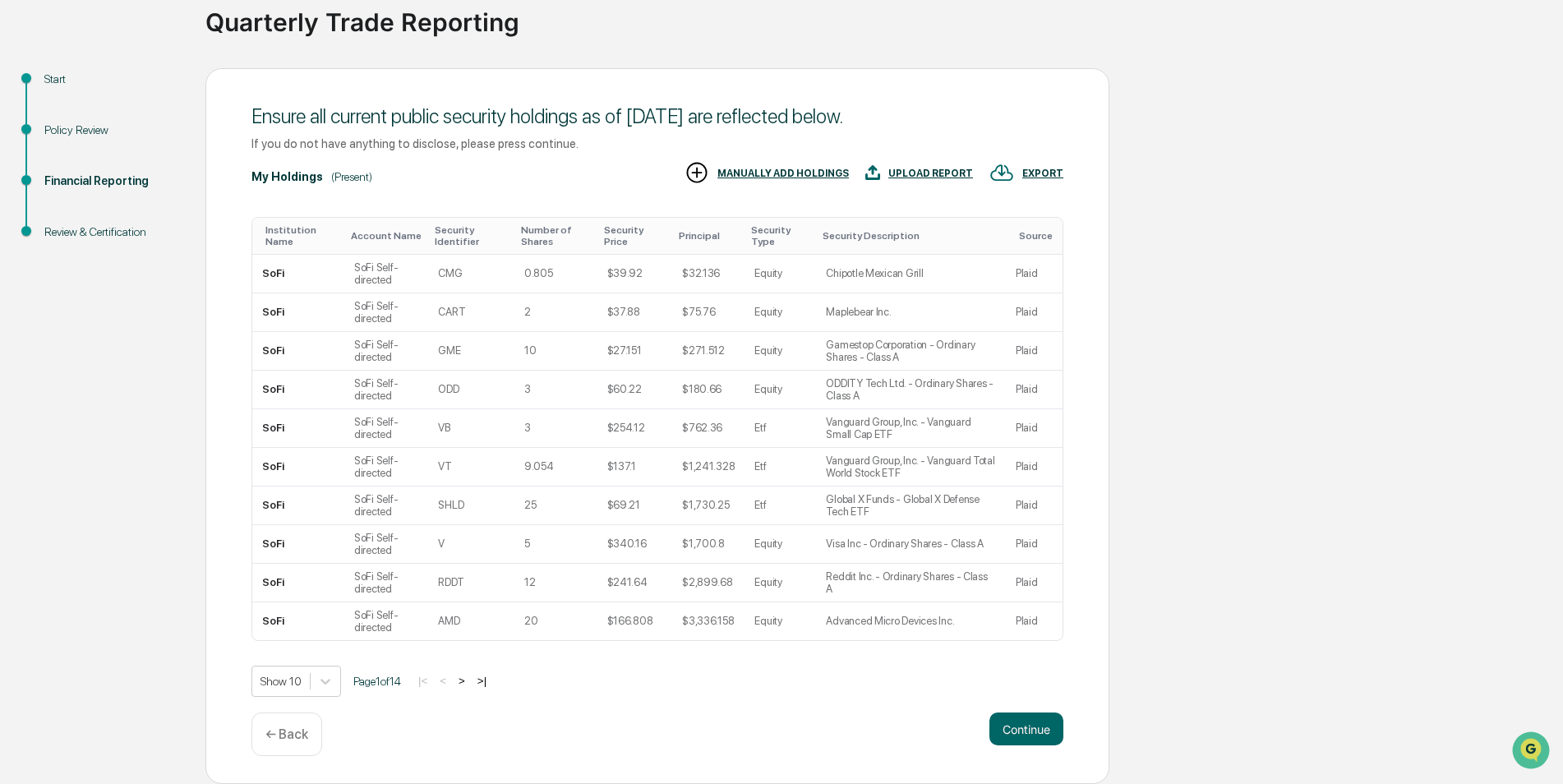
click at [1032, 739] on button "Continue" at bounding box center [1026, 728] width 74 height 33
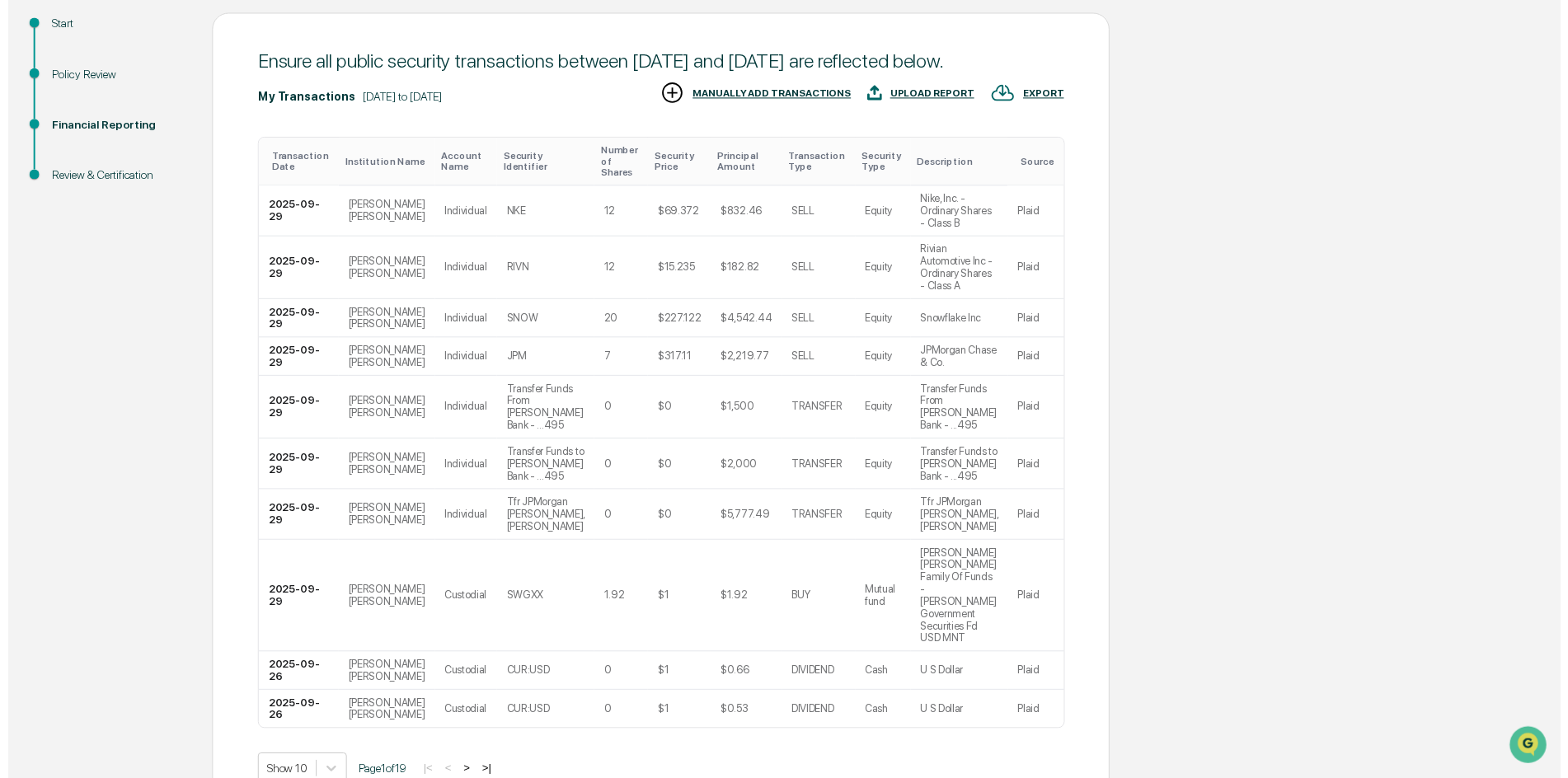
scroll to position [215, 0]
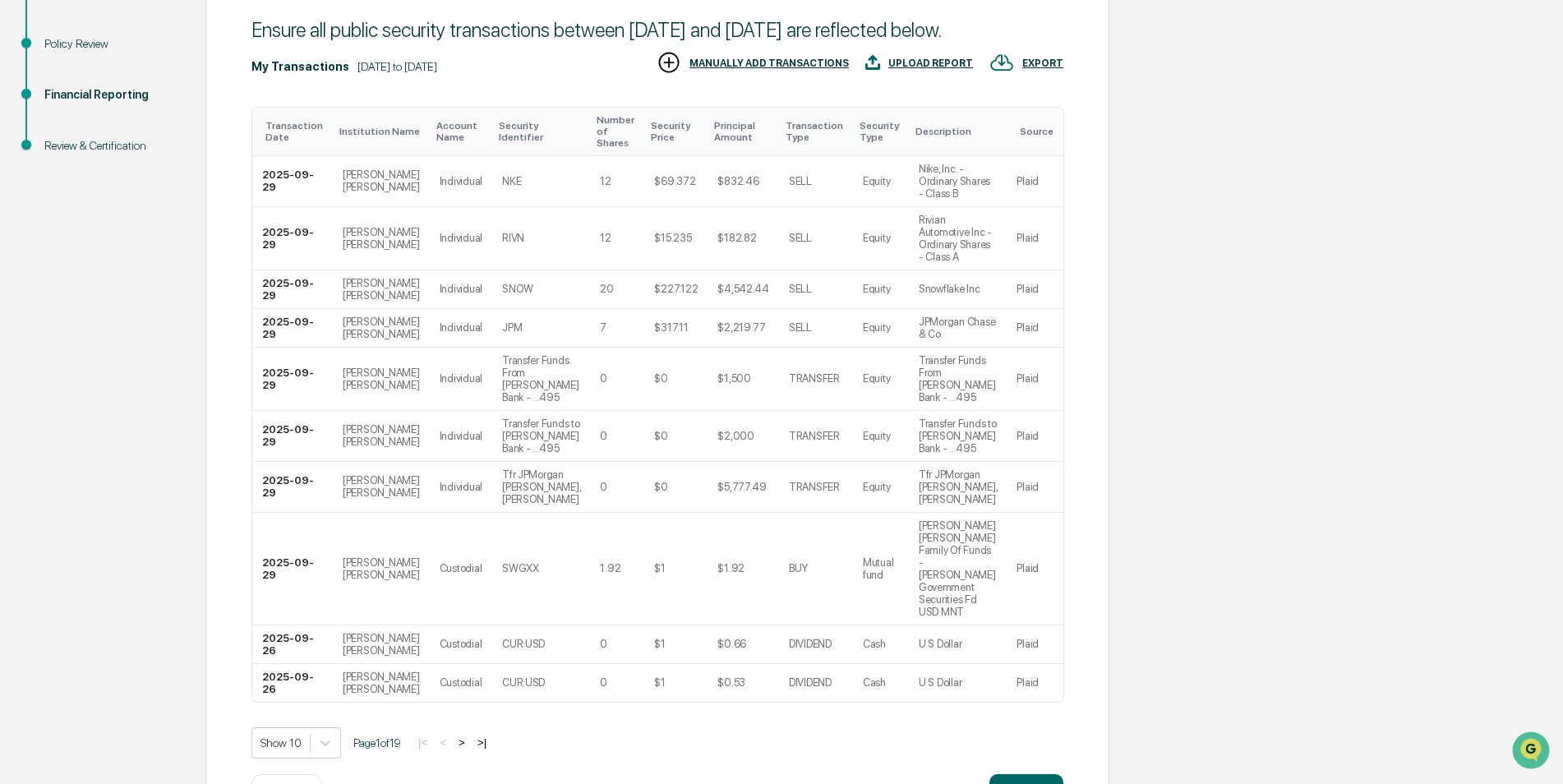
click at [1037, 773] on button "Continue" at bounding box center [1026, 790] width 74 height 33
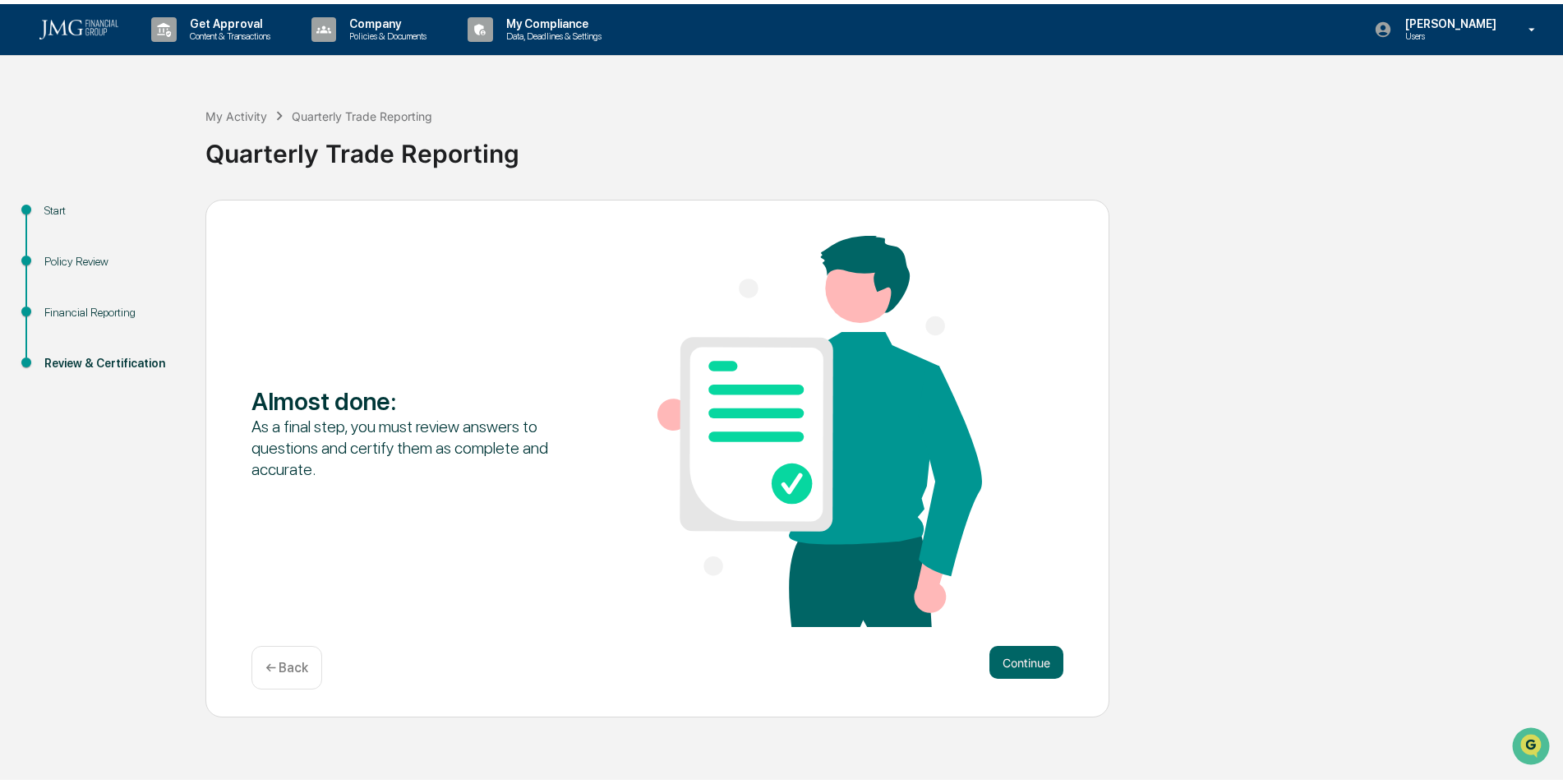
scroll to position [0, 0]
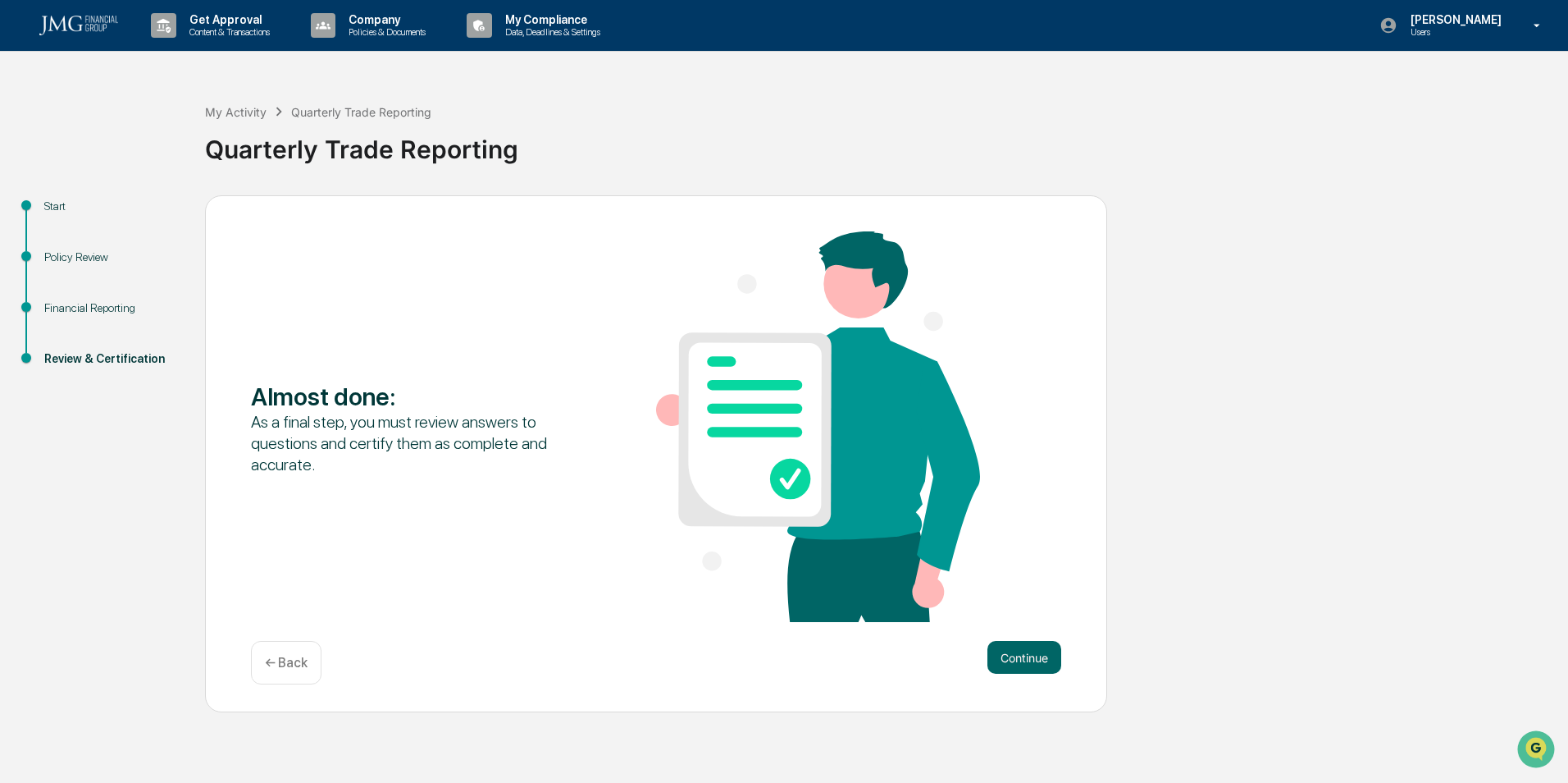
click at [1029, 651] on button "Continue" at bounding box center [1024, 656] width 74 height 33
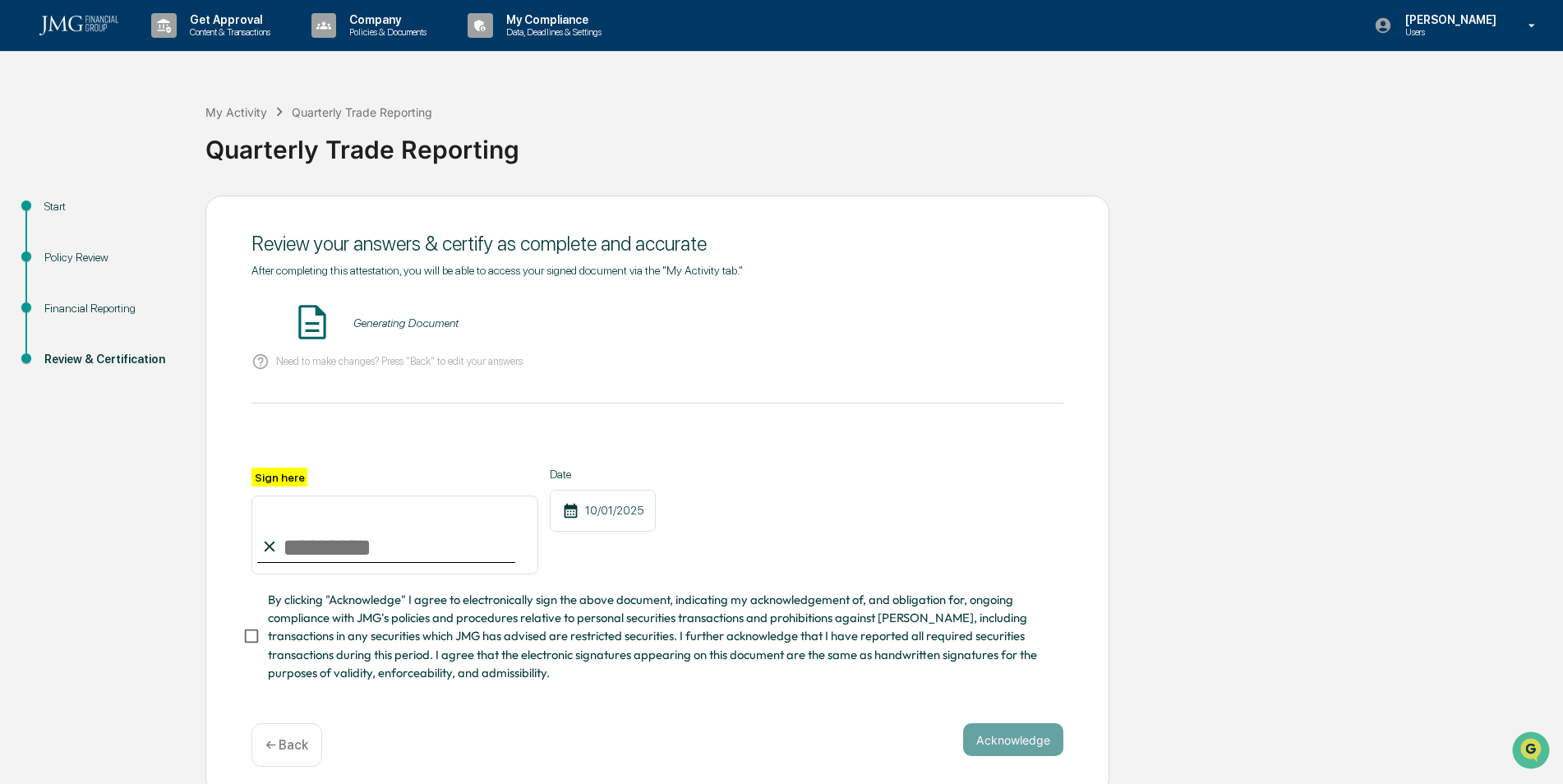
click at [341, 552] on input "Sign here" at bounding box center [395, 535] width 287 height 79
type input "**********"
click at [991, 319] on button "VIEW" at bounding box center [969, 322] width 107 height 28
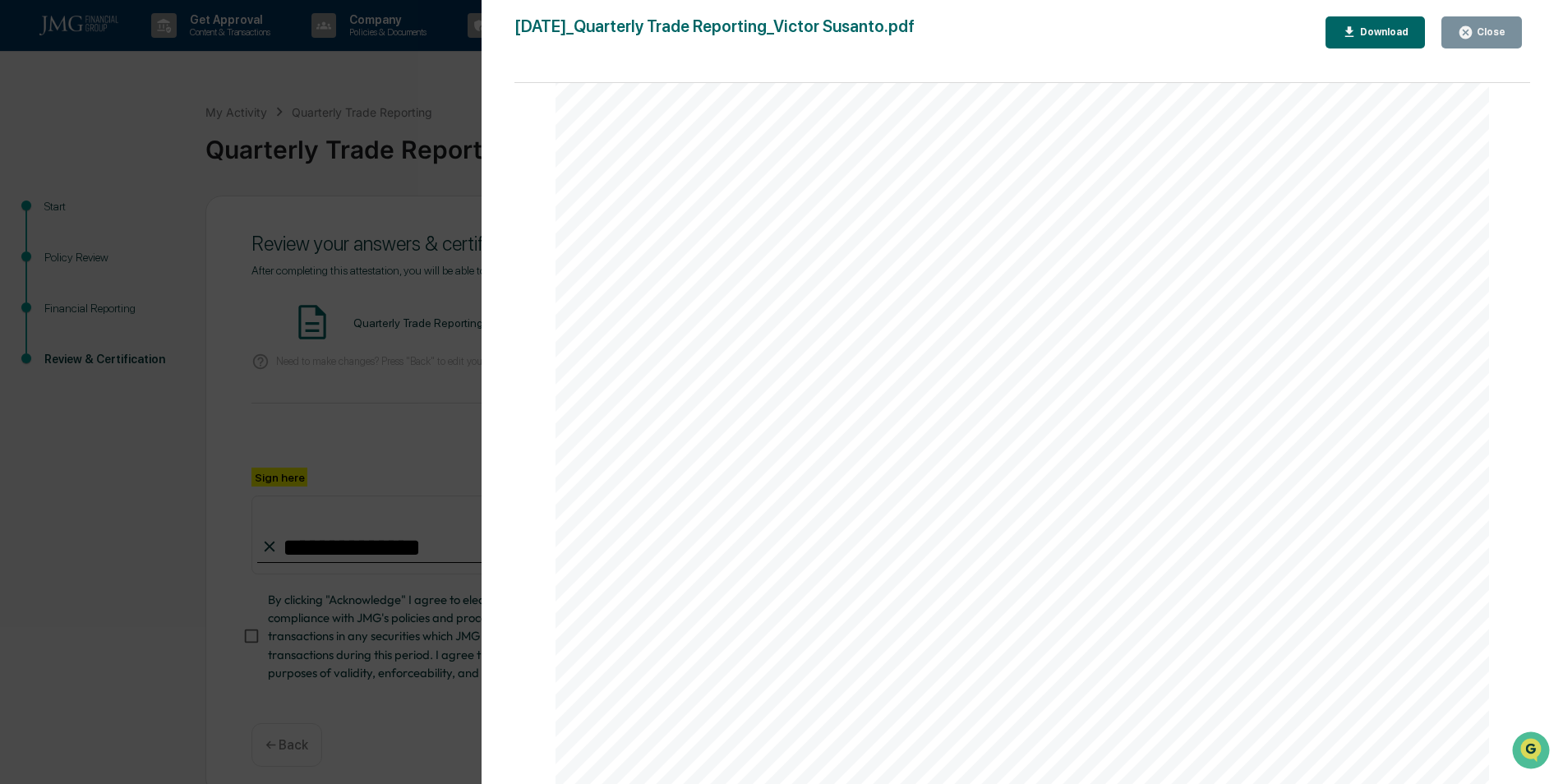
scroll to position [14398, 0]
click at [1489, 13] on div "Version History [DATE] 01:43 PM [PERSON_NAME] [DATE]_Quarterly Trade Reporting_…" at bounding box center [1022, 408] width 1081 height 817
click at [1484, 31] on div "Close" at bounding box center [1489, 32] width 32 height 12
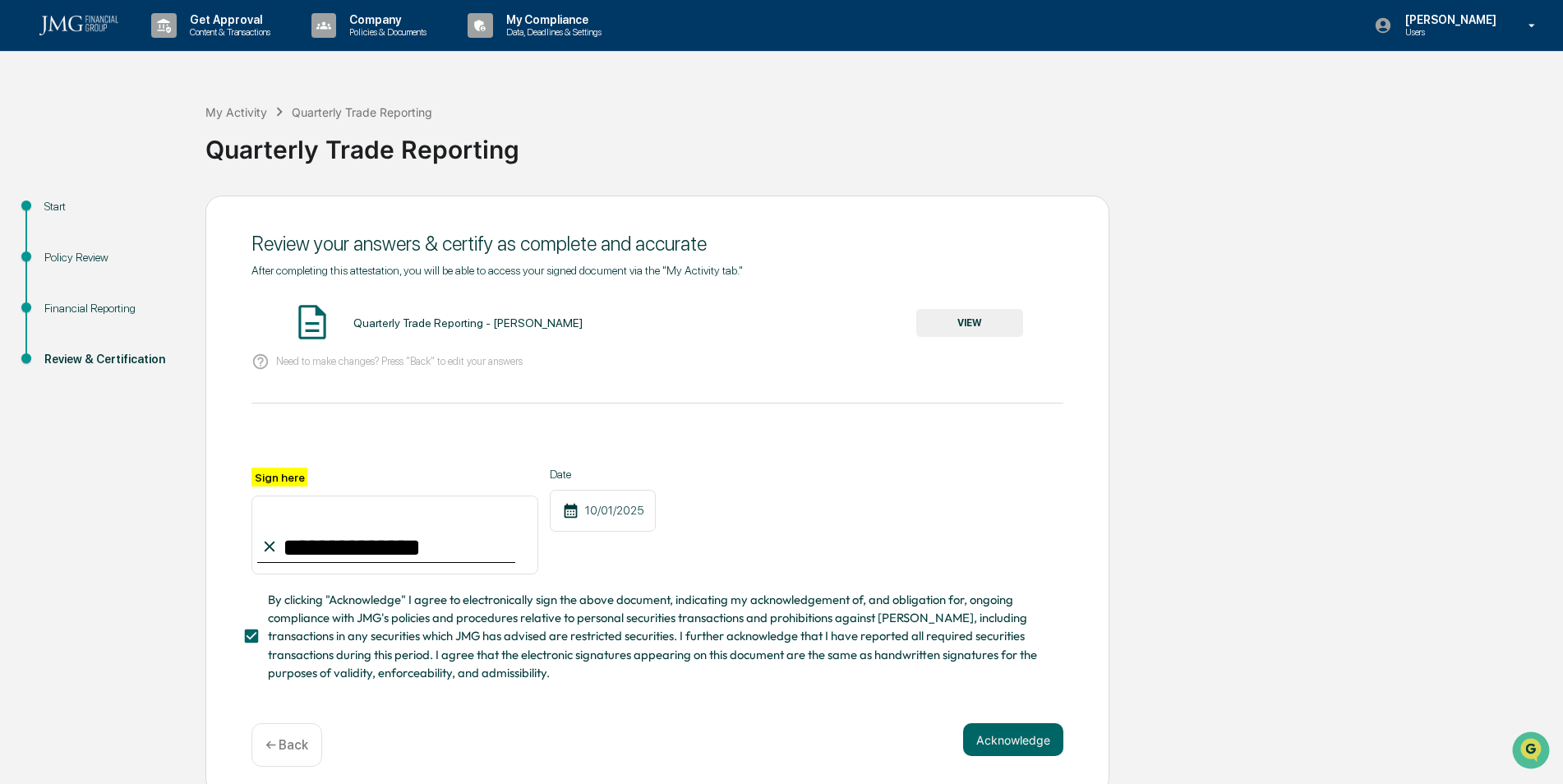
click at [1002, 745] on button "Acknowledge" at bounding box center [1013, 739] width 100 height 33
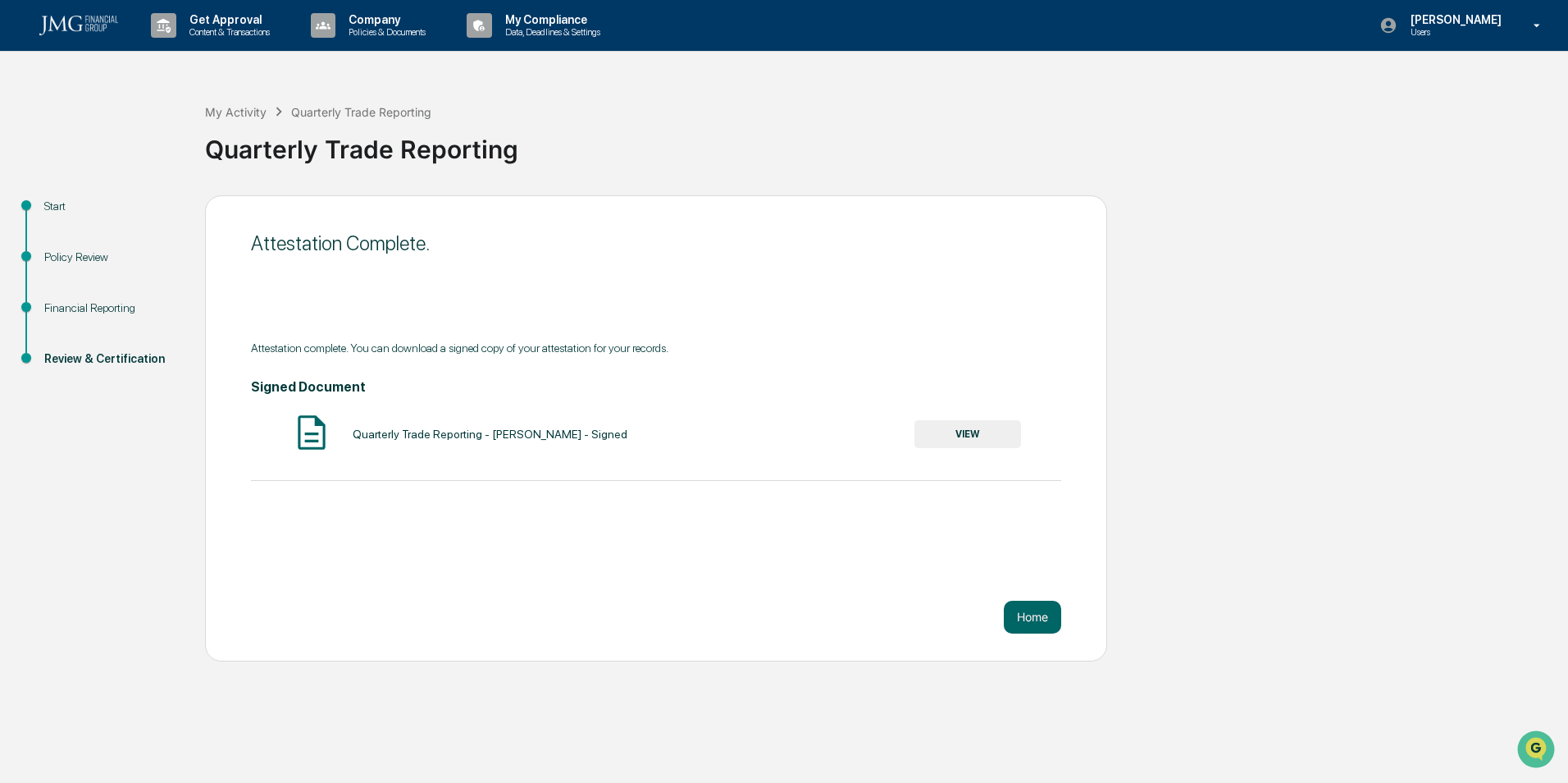
click at [1024, 623] on button "Home" at bounding box center [1033, 617] width 57 height 33
